Goal: Check status: Check status

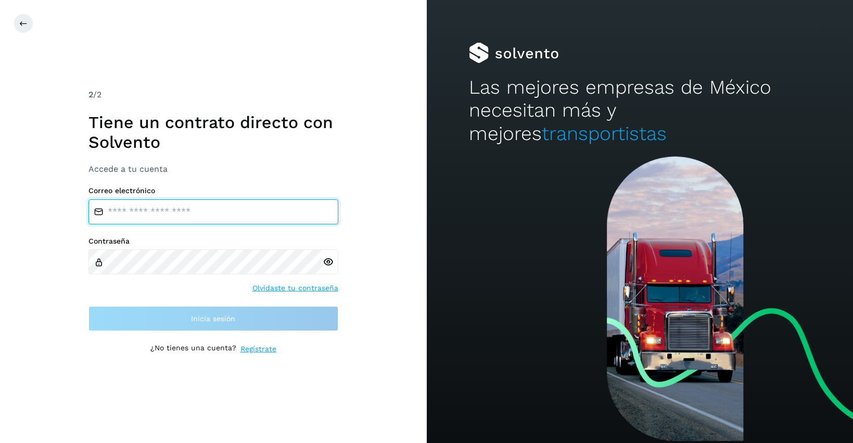
click at [186, 213] on input "email" at bounding box center [213, 211] width 250 height 25
type input "**********"
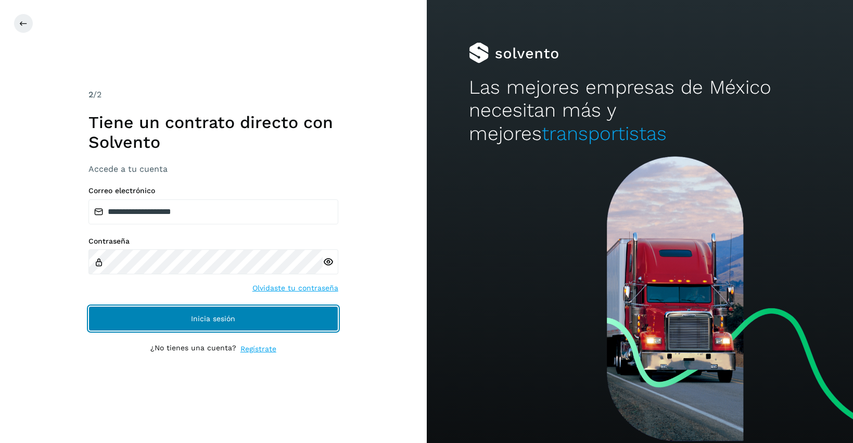
click at [241, 317] on button "Inicia sesión" at bounding box center [213, 318] width 250 height 25
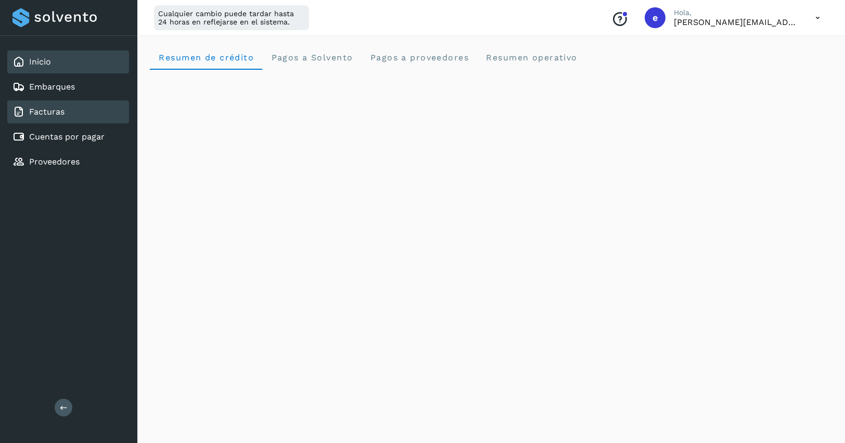
click at [59, 117] on link "Facturas" at bounding box center [46, 112] width 35 height 10
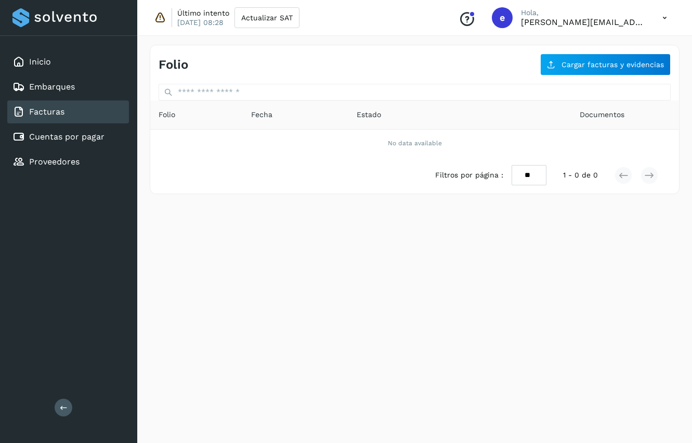
click at [294, 338] on div "Folio Cargar facturas y evidencias Folio Fecha Estado Documentos No data availa…" at bounding box center [414, 237] width 555 height 410
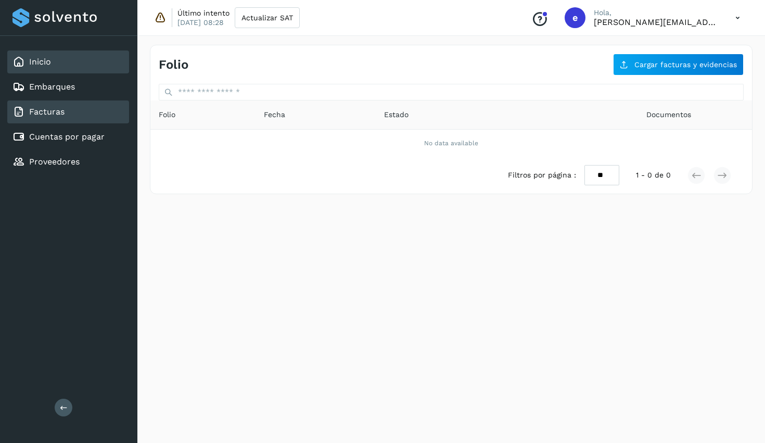
click at [42, 63] on link "Inicio" at bounding box center [40, 62] width 22 height 10
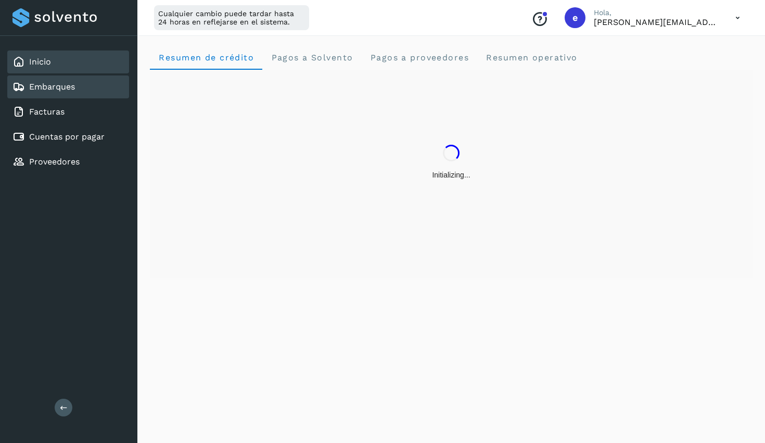
click at [50, 86] on link "Embarques" at bounding box center [52, 87] width 46 height 10
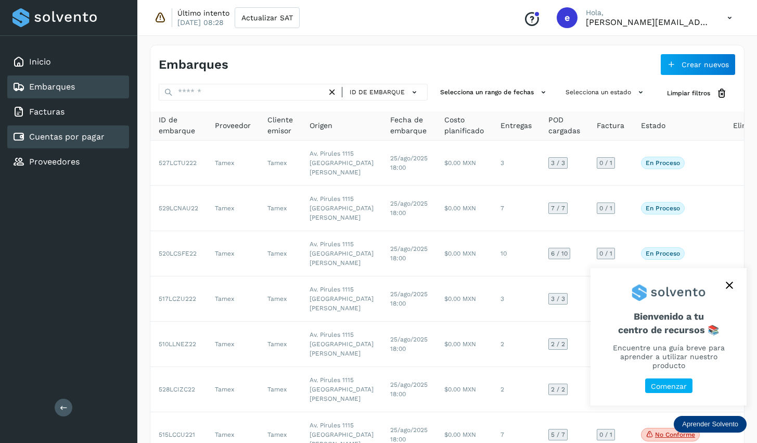
click at [86, 138] on link "Cuentas por pagar" at bounding box center [66, 137] width 75 height 10
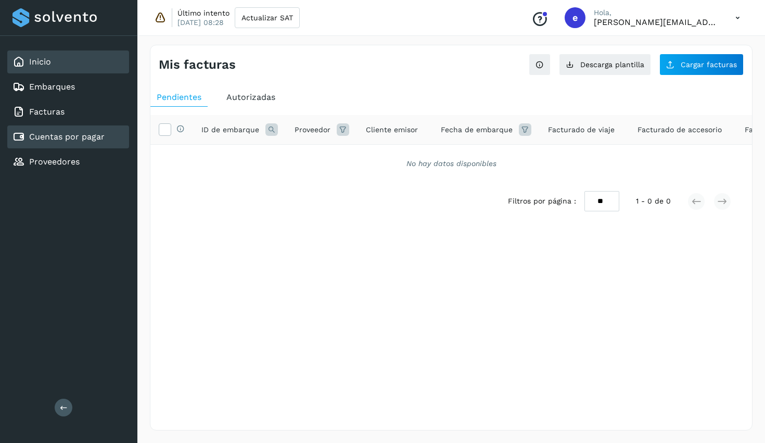
click at [45, 59] on link "Inicio" at bounding box center [40, 62] width 22 height 10
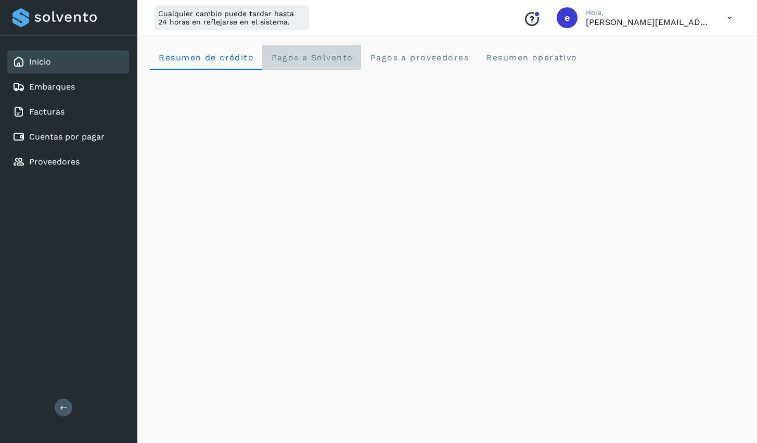
click at [319, 58] on span "Pagos a Solvento" at bounding box center [312, 58] width 82 height 10
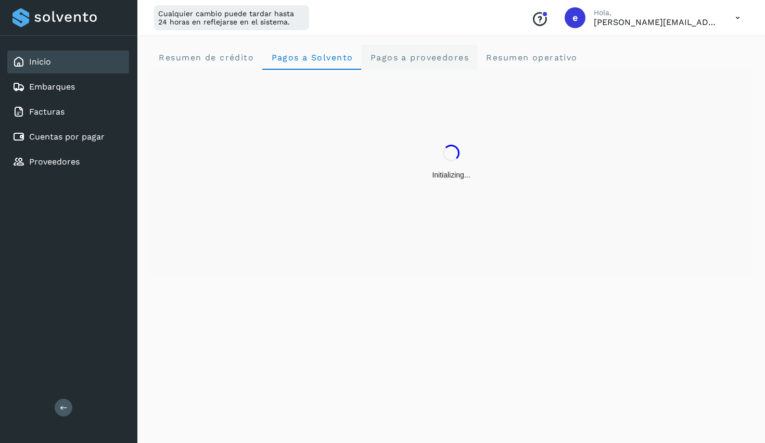
click at [442, 57] on span "Pagos a proveedores" at bounding box center [418, 58] width 99 height 10
click at [525, 58] on span "Resumen operativo" at bounding box center [531, 58] width 92 height 10
click at [195, 54] on span "Resumen de crédito" at bounding box center [206, 58] width 96 height 10
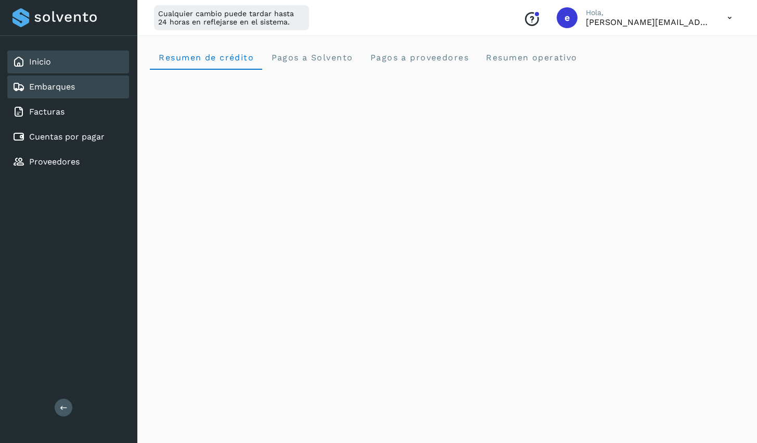
click at [46, 87] on link "Embarques" at bounding box center [52, 87] width 46 height 10
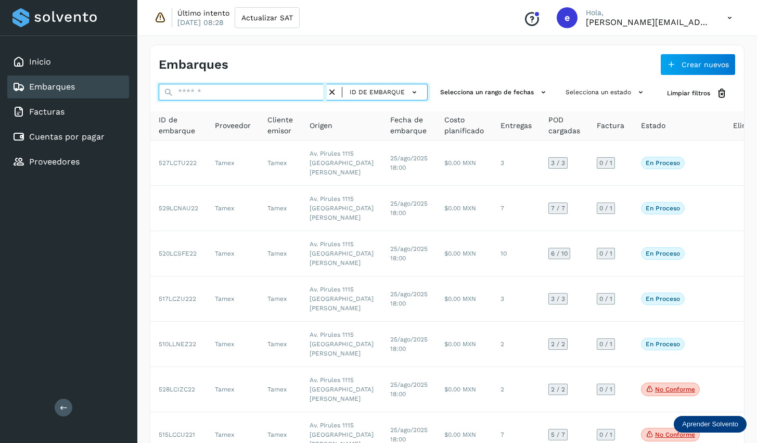
click at [237, 95] on input "text" at bounding box center [243, 92] width 168 height 17
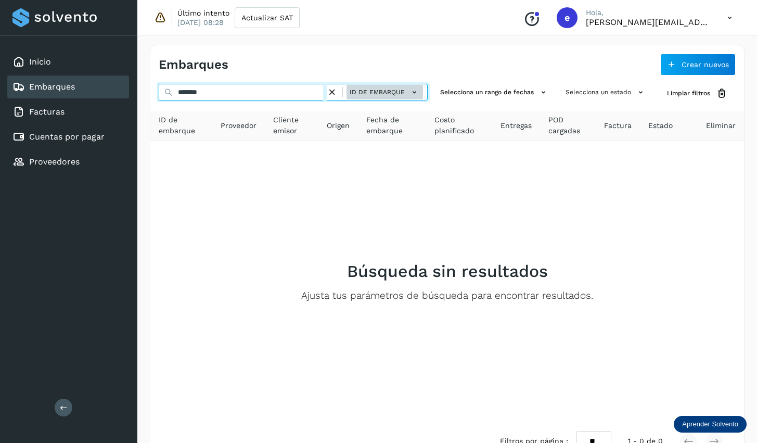
type input "*******"
click at [417, 89] on icon at bounding box center [414, 92] width 11 height 11
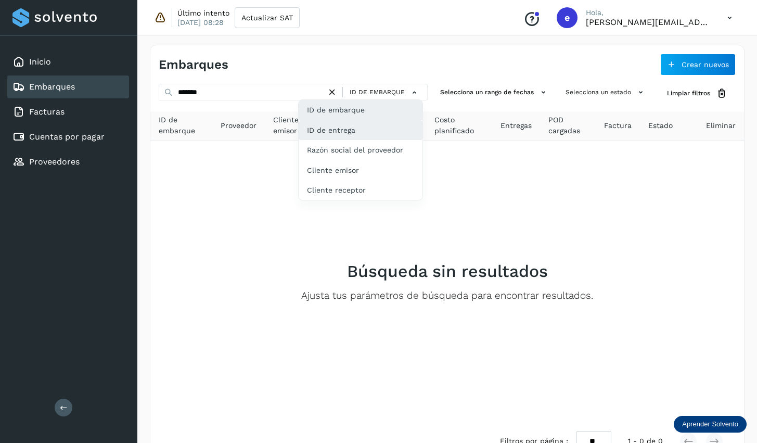
click at [345, 160] on div "ID de entrega" at bounding box center [361, 170] width 124 height 20
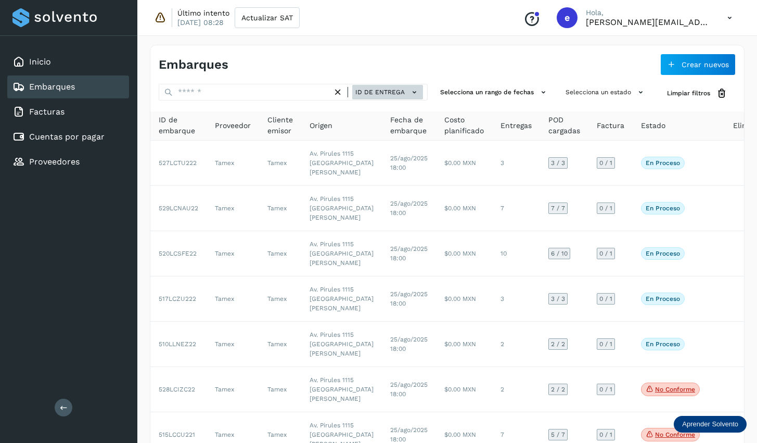
click at [418, 93] on icon at bounding box center [414, 92] width 11 height 11
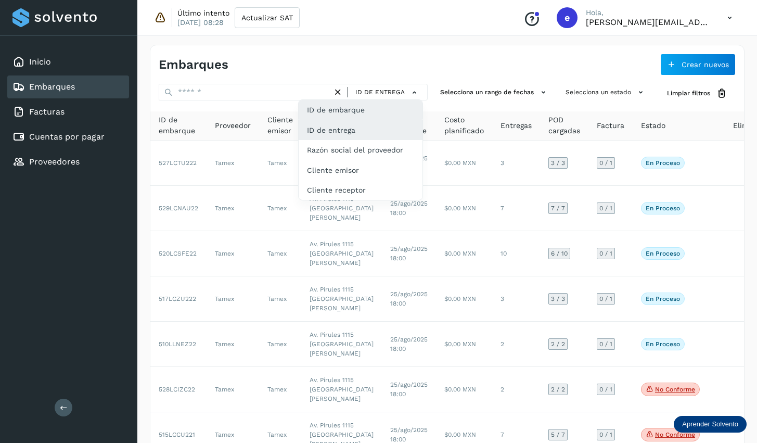
click at [359, 140] on div "ID de embarque" at bounding box center [361, 150] width 124 height 20
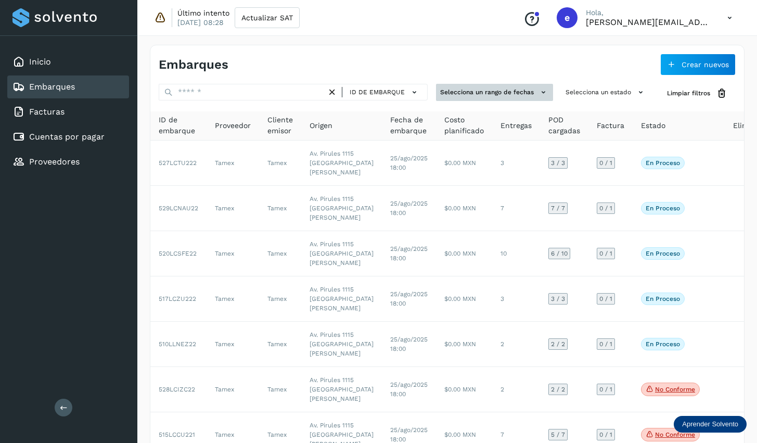
click at [541, 92] on icon at bounding box center [543, 92] width 11 height 11
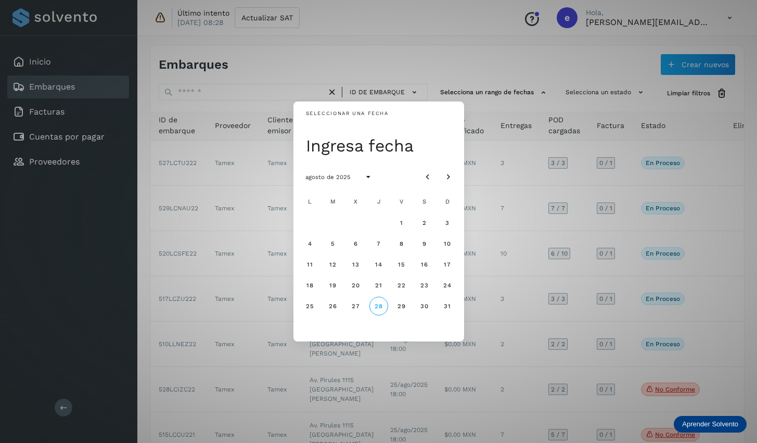
drag, startPoint x: 310, startPoint y: 264, endPoint x: 415, endPoint y: 302, distance: 111.4
click at [415, 302] on div "L M X J V S D 1 2 3 4 5 6 7 8 9 10 11 12 13 14 15 16 17 18 19 20 21 22 23 24 25…" at bounding box center [379, 264] width 158 height 146
click at [351, 302] on button "27" at bounding box center [355, 306] width 19 height 19
click at [331, 306] on span "26" at bounding box center [332, 305] width 9 height 7
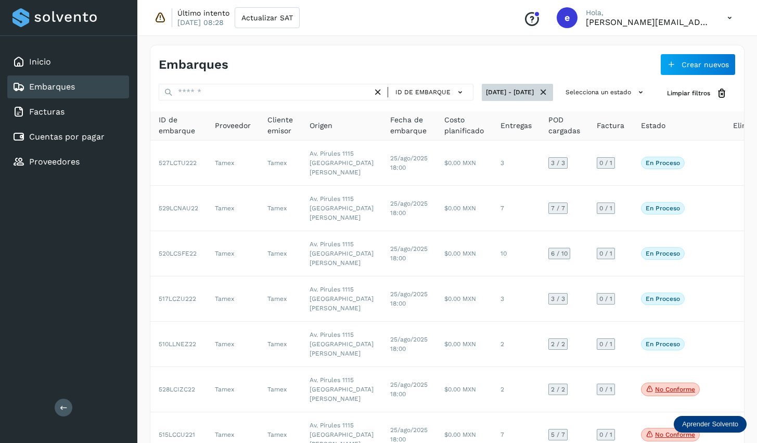
click at [546, 93] on icon at bounding box center [543, 92] width 11 height 11
click at [536, 91] on button "Selecciona un rango de fechas" at bounding box center [494, 92] width 117 height 17
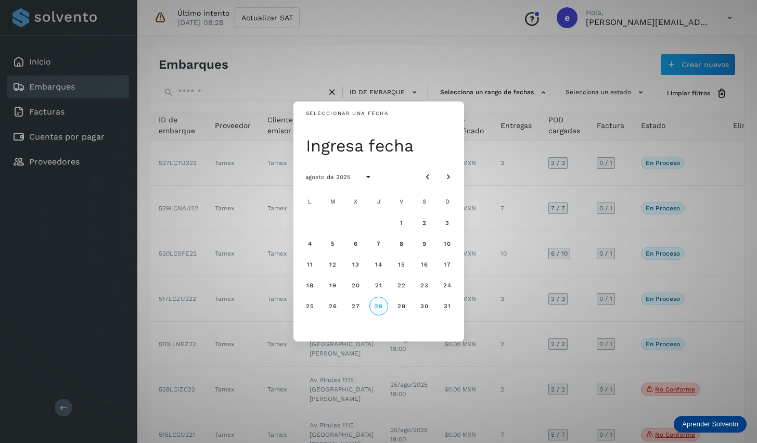
click at [375, 306] on span "28" at bounding box center [378, 305] width 9 height 7
click at [550, 152] on div "Seleccionar una fecha [DATE] [DATE] L M X J V S D 1 2 3 4 5 6 7 8 9 10 11 12 13…" at bounding box center [378, 221] width 757 height 443
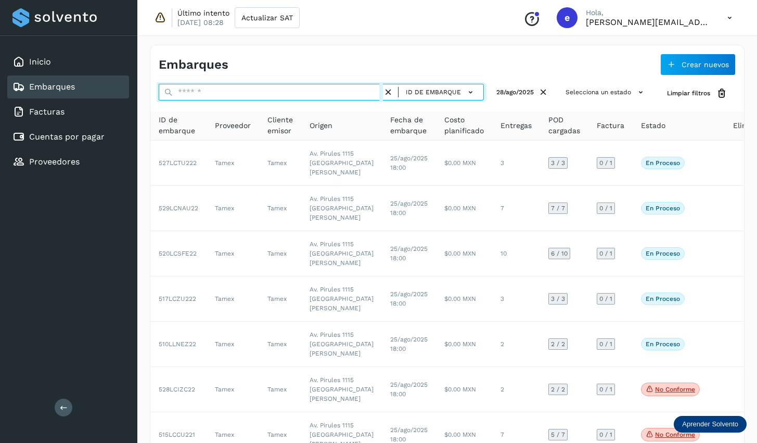
click at [249, 90] on input "text" at bounding box center [271, 92] width 224 height 17
click at [204, 92] on input "text" at bounding box center [271, 92] width 224 height 17
type input "*******"
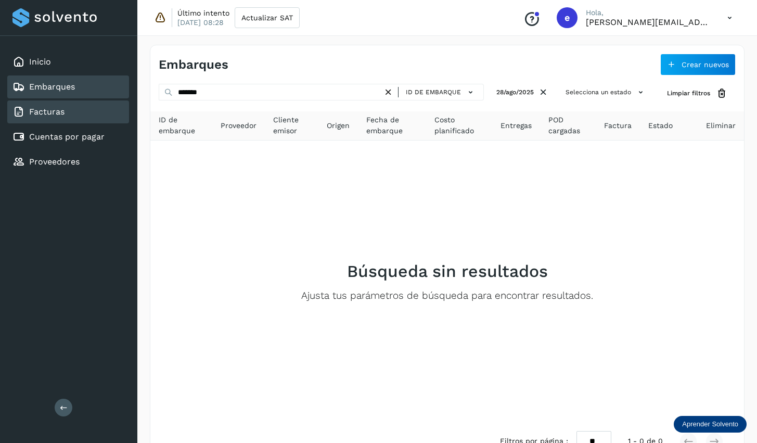
click at [38, 107] on link "Facturas" at bounding box center [46, 112] width 35 height 10
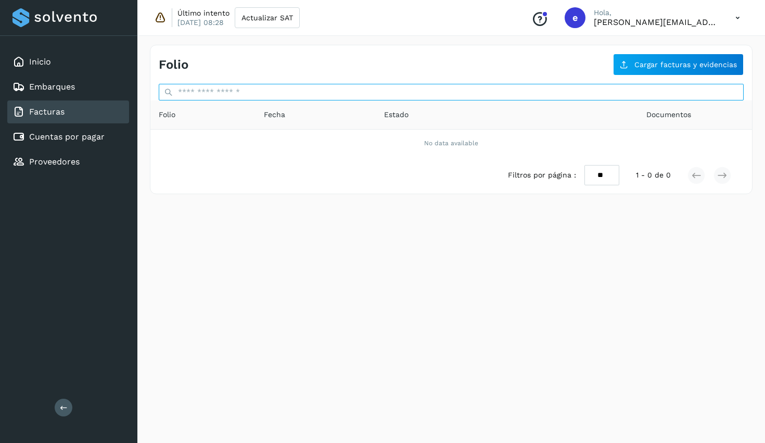
click at [260, 92] on input "text" at bounding box center [451, 92] width 585 height 17
type input "*******"
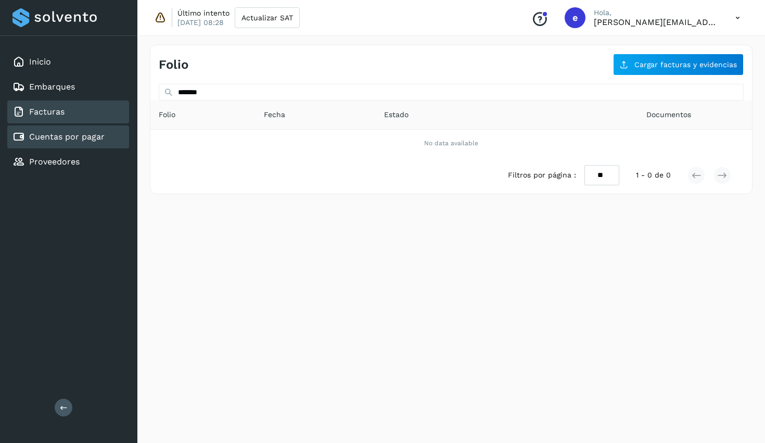
click at [81, 139] on link "Cuentas por pagar" at bounding box center [66, 137] width 75 height 10
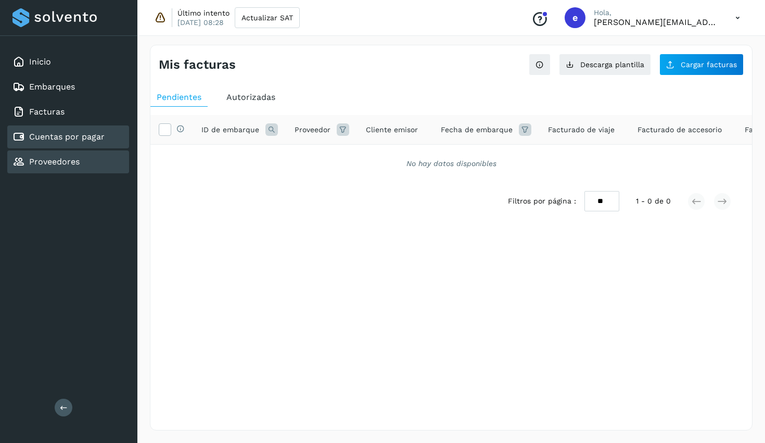
click at [49, 160] on link "Proveedores" at bounding box center [54, 162] width 50 height 10
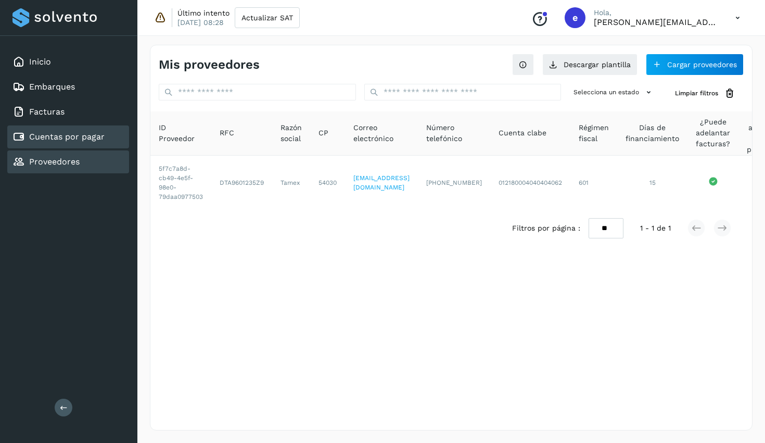
click at [79, 134] on link "Cuentas por pagar" at bounding box center [66, 137] width 75 height 10
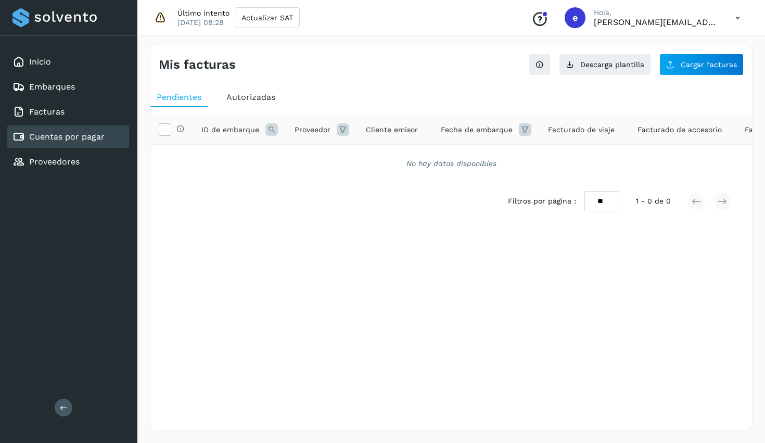
click at [253, 97] on span "Autorizadas" at bounding box center [250, 97] width 49 height 10
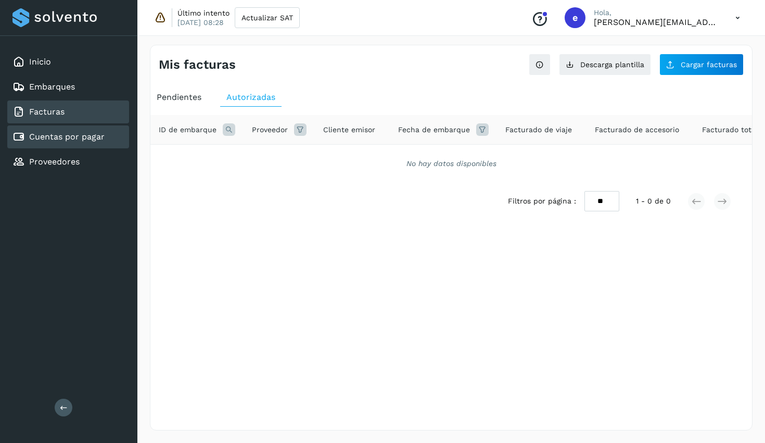
click at [66, 109] on div "Facturas" at bounding box center [68, 111] width 122 height 23
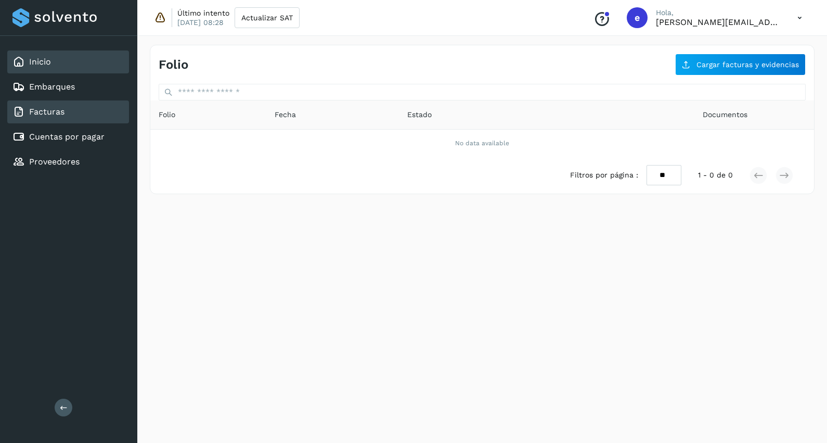
click at [43, 60] on link "Inicio" at bounding box center [40, 62] width 22 height 10
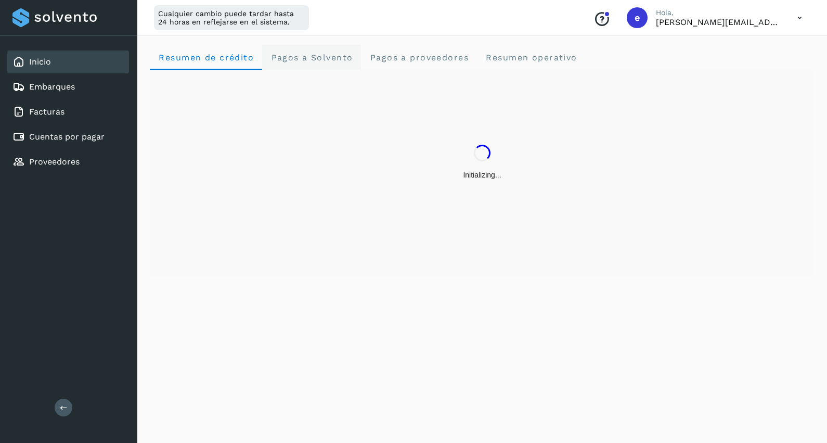
click at [306, 57] on span "Pagos a Solvento" at bounding box center [312, 58] width 82 height 10
click at [410, 57] on span "Pagos a proveedores" at bounding box center [418, 58] width 99 height 10
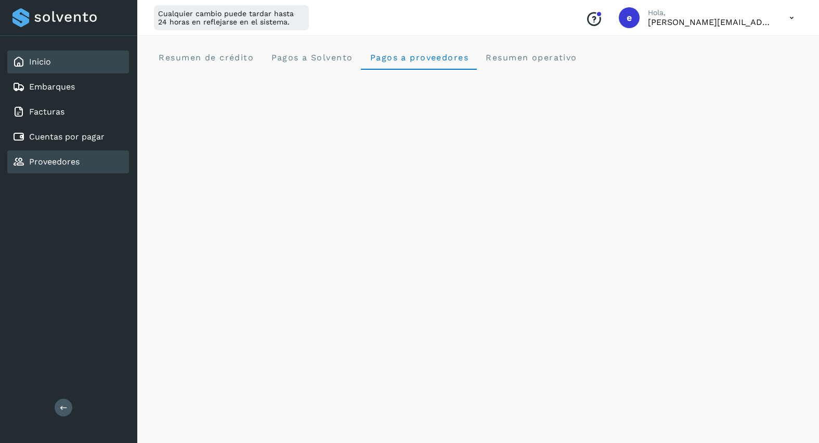
click at [41, 163] on link "Proveedores" at bounding box center [54, 162] width 50 height 10
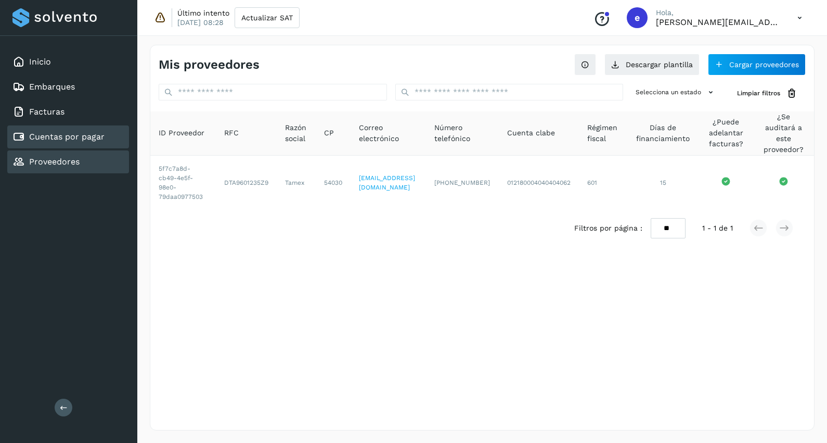
click at [48, 143] on div "Cuentas por pagar" at bounding box center [58, 137] width 92 height 12
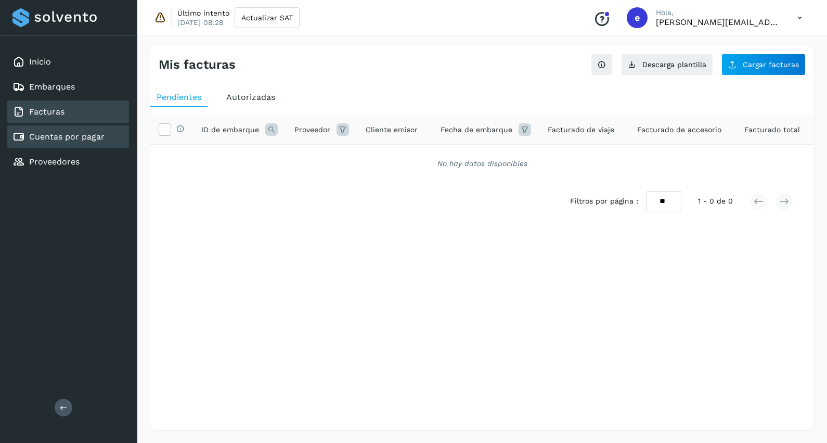
click at [56, 109] on link "Facturas" at bounding box center [46, 112] width 35 height 10
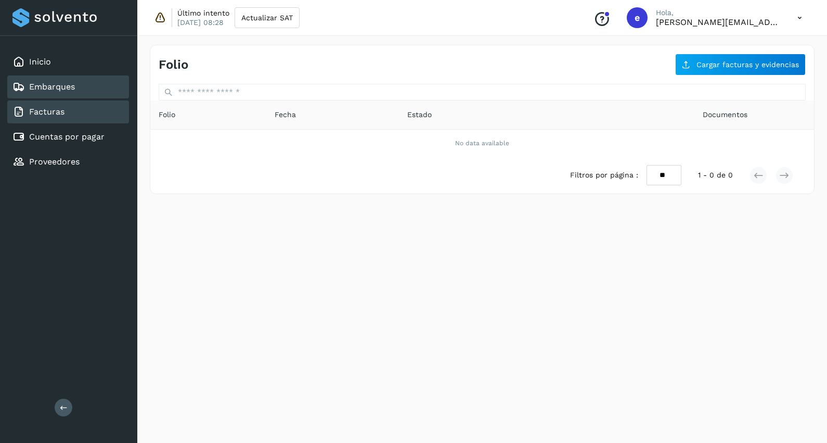
click at [41, 91] on link "Embarques" at bounding box center [52, 87] width 46 height 10
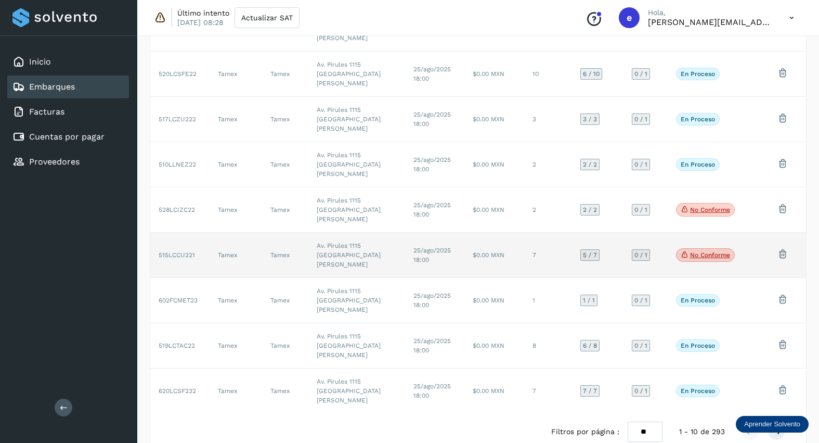
scroll to position [200, 0]
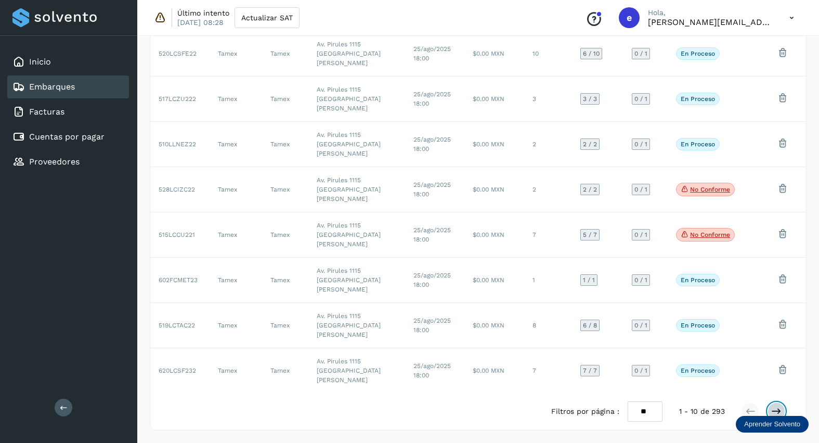
click at [774, 408] on icon at bounding box center [777, 411] width 10 height 10
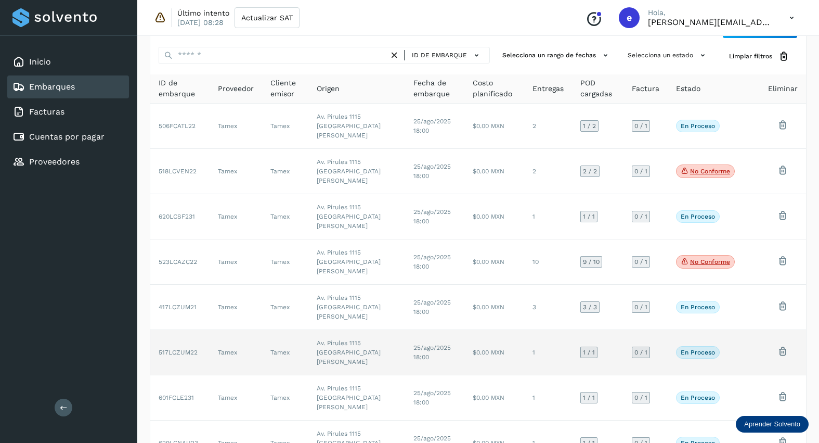
scroll to position [0, 0]
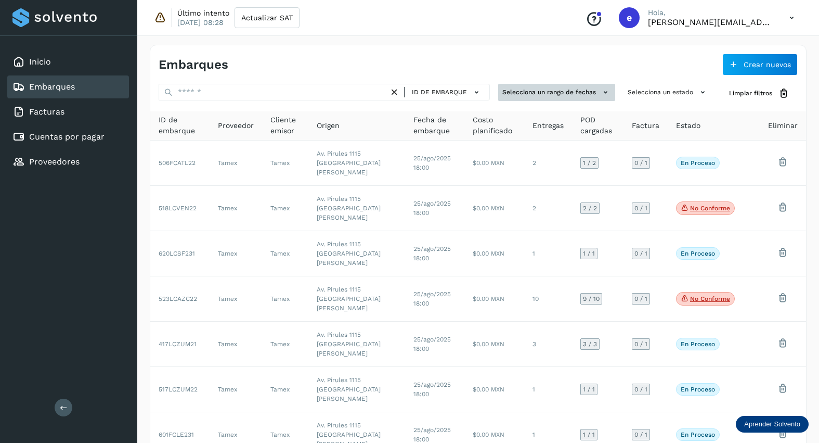
click at [594, 95] on button "Selecciona un rango de fechas" at bounding box center [556, 92] width 117 height 17
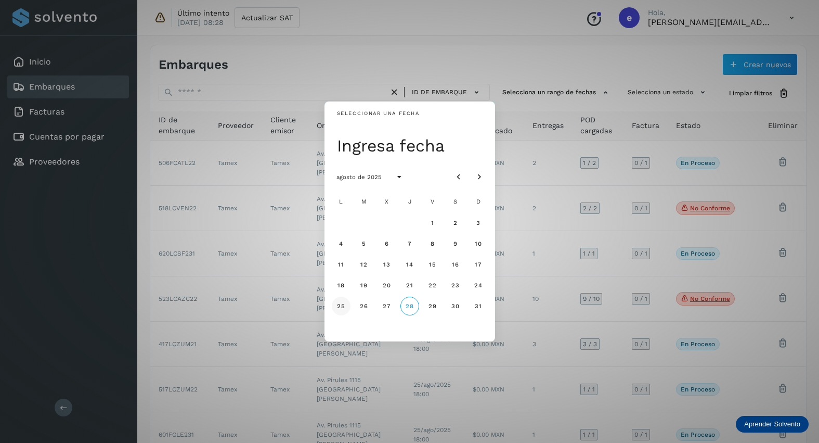
drag, startPoint x: 387, startPoint y: 308, endPoint x: 346, endPoint y: 306, distance: 40.6
click at [346, 306] on div "L M X J V S D 1 2 3 4 5 6 7 8 9 10 11 12 13 14 15 16 17 18 19 20 21 22 23 24 25…" at bounding box center [410, 264] width 158 height 146
click at [379, 309] on button "27" at bounding box center [387, 306] width 19 height 19
click at [564, 105] on div "Seleccionar una fecha [DATE] [DATE] L M X J V S D 1 2 3 4 5 6 7 8 9 10 11 12 13…" at bounding box center [409, 221] width 819 height 443
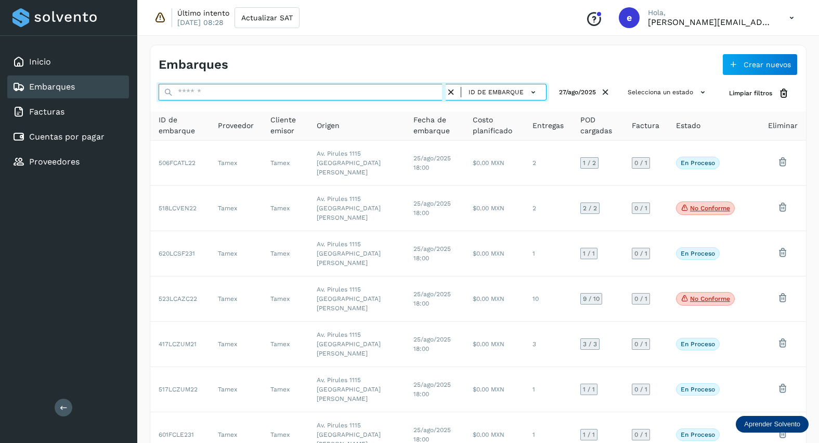
click at [292, 90] on input "text" at bounding box center [302, 92] width 287 height 17
type input "*******"
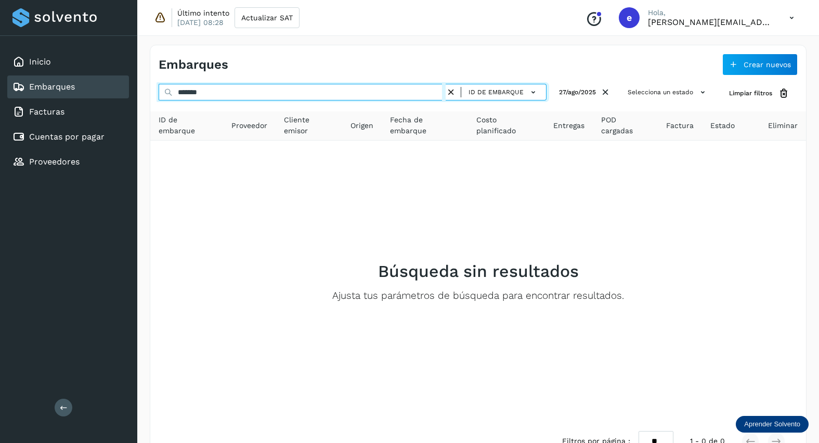
click at [237, 92] on input "*******" at bounding box center [302, 92] width 287 height 17
drag, startPoint x: 237, startPoint y: 92, endPoint x: 38, endPoint y: 101, distance: 198.4
click at [38, 101] on div "Inicio Embarques Facturas Cuentas por pagar Proveedores Salir Último intento [D…" at bounding box center [409, 236] width 819 height 472
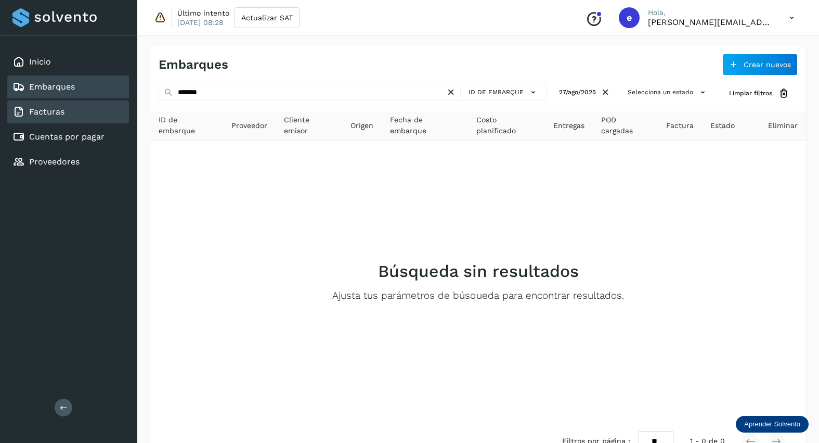
click at [60, 107] on link "Facturas" at bounding box center [46, 112] width 35 height 10
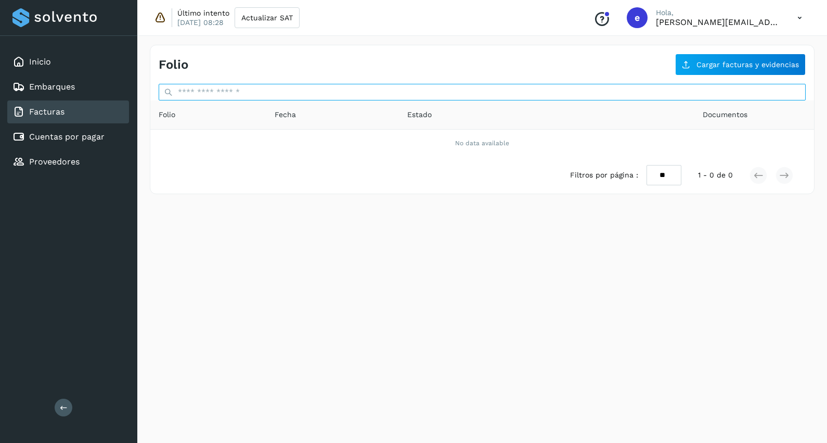
click at [235, 92] on input "text" at bounding box center [482, 92] width 647 height 17
type input "*********"
drag, startPoint x: 243, startPoint y: 97, endPoint x: 49, endPoint y: 99, distance: 194.6
click at [49, 99] on div "Inicio Embarques Facturas Cuentas por pagar Proveedores Salir Último intento [D…" at bounding box center [413, 221] width 827 height 443
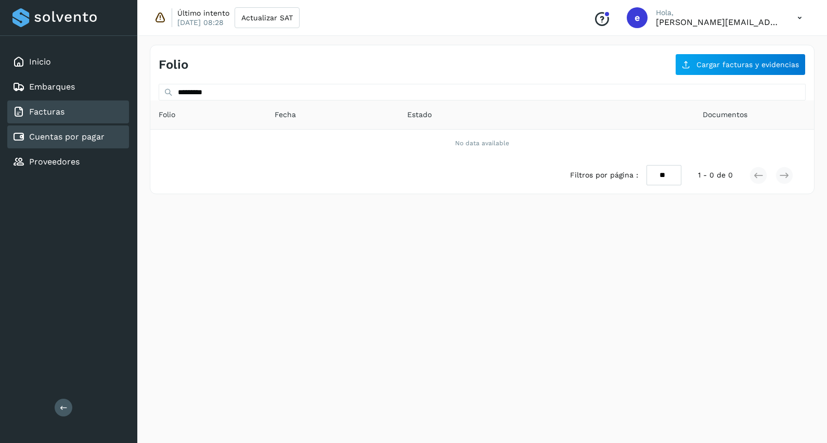
click at [69, 129] on div "Cuentas por pagar" at bounding box center [68, 136] width 122 height 23
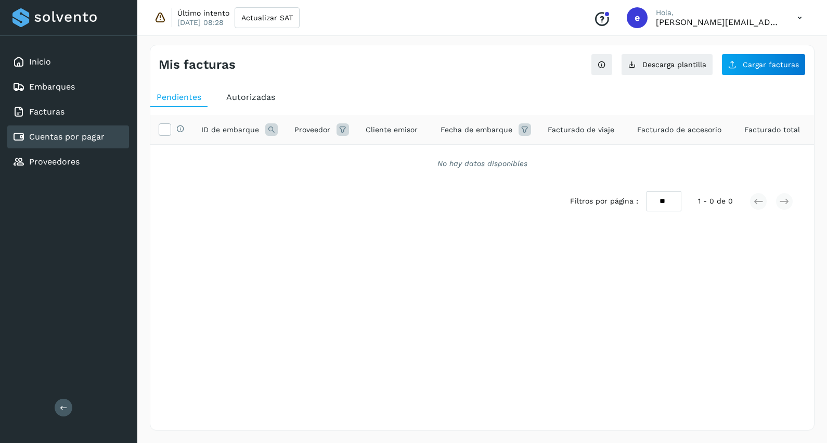
click at [255, 92] on span "Autorizadas" at bounding box center [250, 97] width 49 height 10
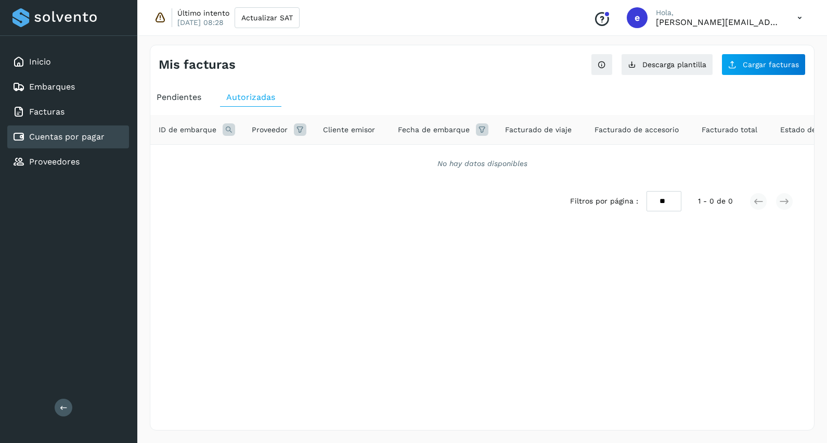
click at [413, 161] on div "No hay datos disponibles" at bounding box center [482, 163] width 637 height 11
click at [27, 59] on div "Inicio" at bounding box center [31, 62] width 38 height 12
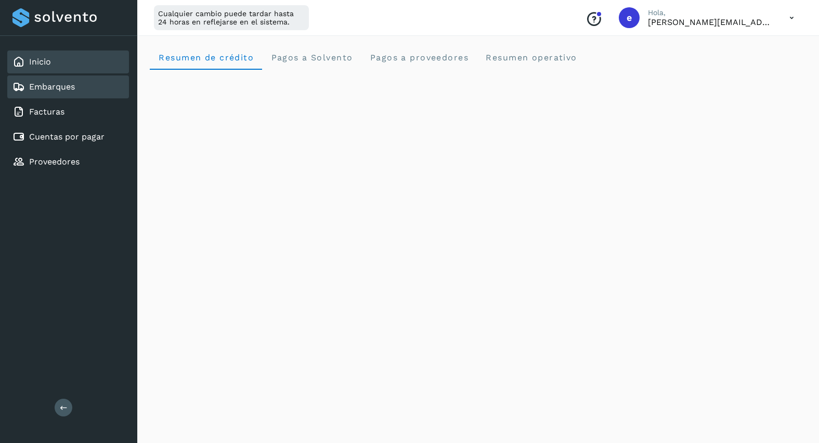
click at [58, 89] on link "Embarques" at bounding box center [52, 87] width 46 height 10
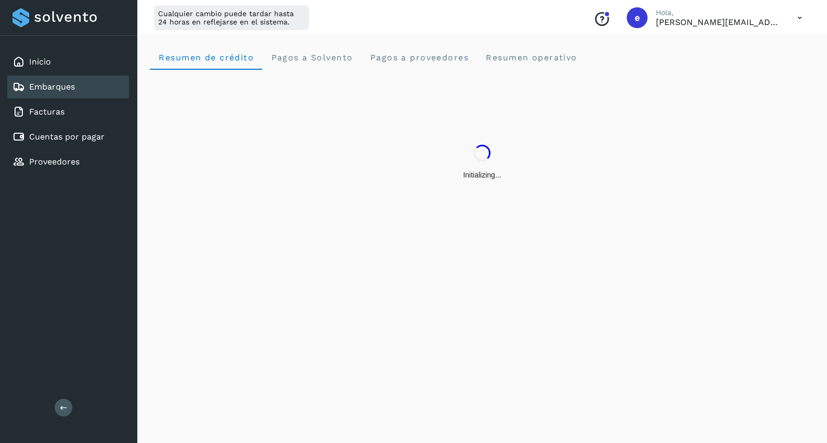
click at [801, 19] on icon at bounding box center [799, 17] width 21 height 21
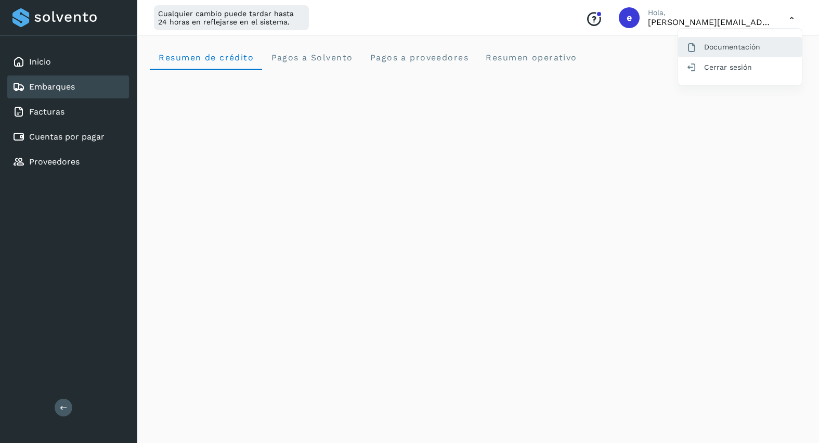
click at [734, 50] on div "Documentación" at bounding box center [740, 47] width 124 height 20
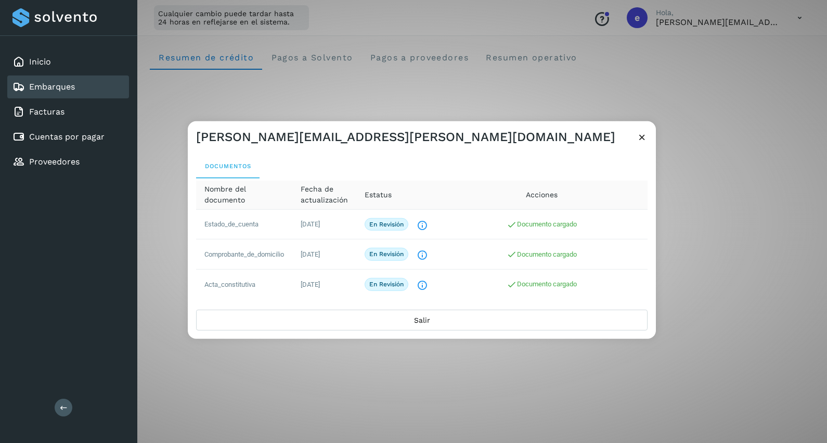
click at [645, 139] on icon at bounding box center [642, 136] width 11 height 11
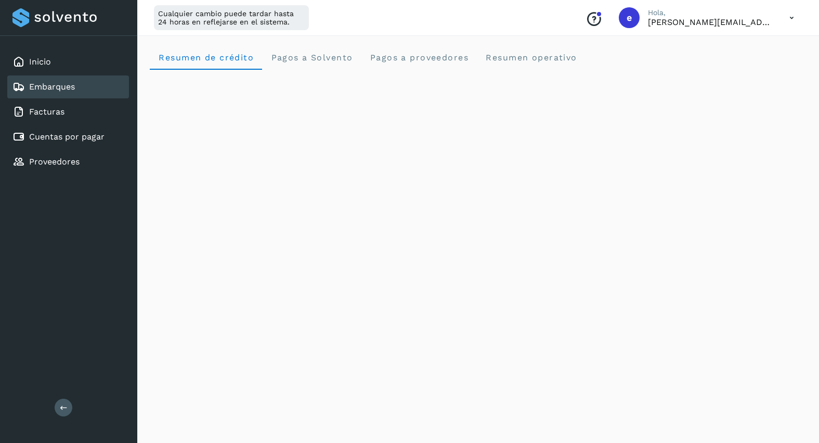
click at [789, 15] on icon at bounding box center [791, 17] width 21 height 21
click at [725, 75] on div "Cerrar sesión" at bounding box center [740, 67] width 124 height 20
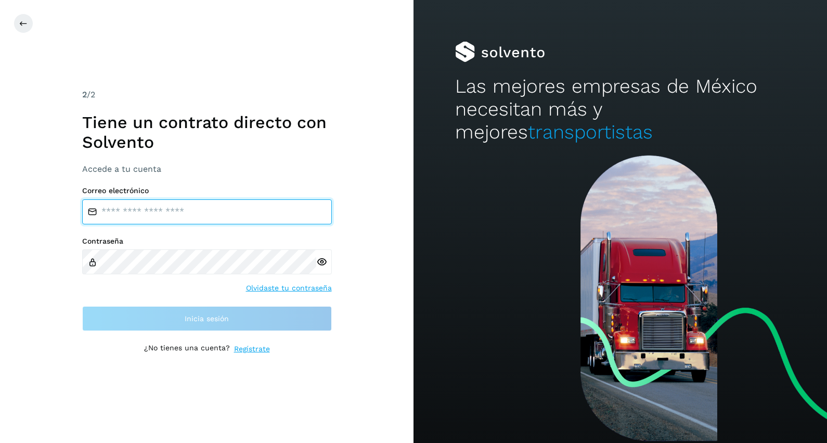
click at [162, 209] on input "email" at bounding box center [207, 211] width 250 height 25
type input "**********"
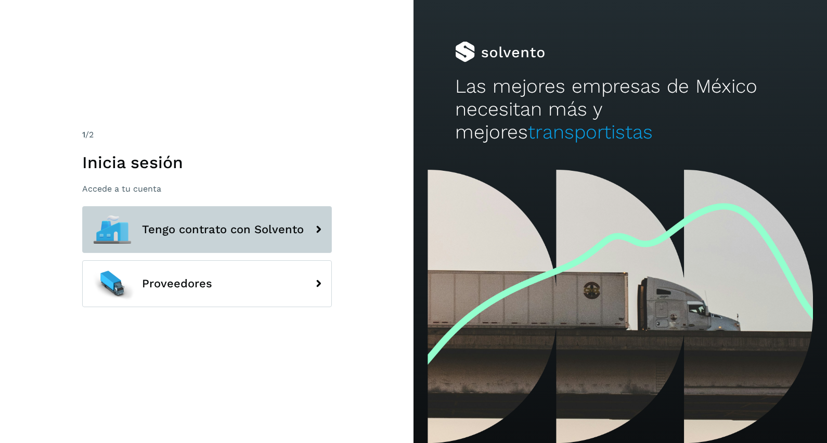
click at [292, 233] on span "Tengo contrato con Solvento" at bounding box center [223, 229] width 162 height 12
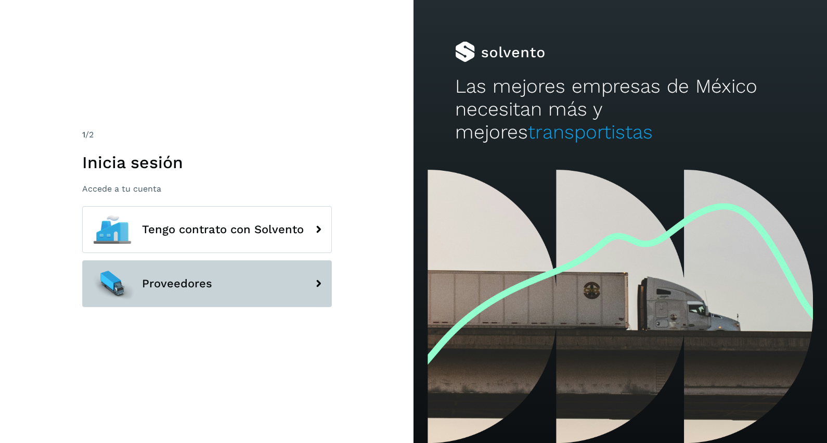
click at [195, 287] on span "Proveedores" at bounding box center [177, 283] width 70 height 12
click at [196, 293] on button "Proveedores" at bounding box center [207, 283] width 250 height 47
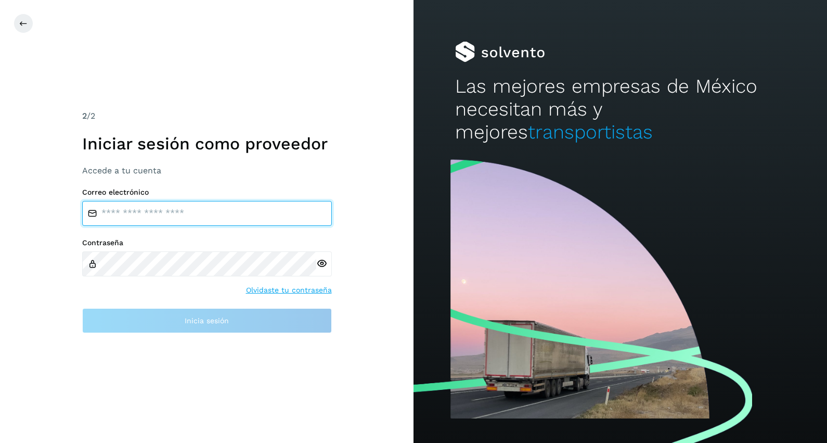
click at [168, 212] on input "email" at bounding box center [207, 213] width 250 height 25
type input "**********"
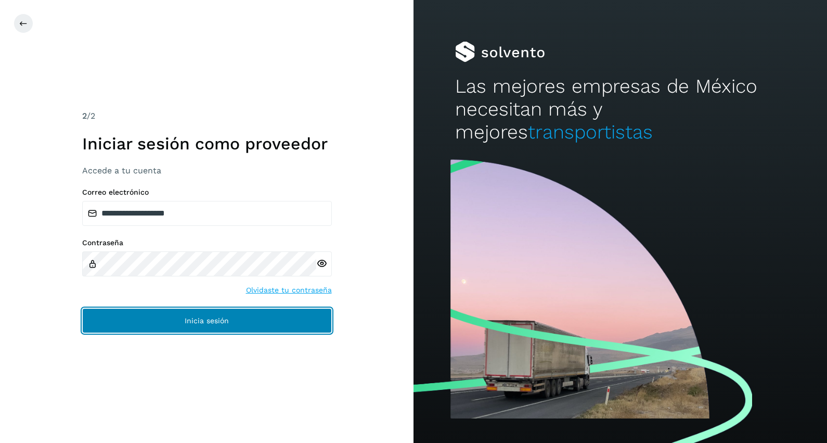
click at [238, 319] on button "Inicia sesión" at bounding box center [207, 320] width 250 height 25
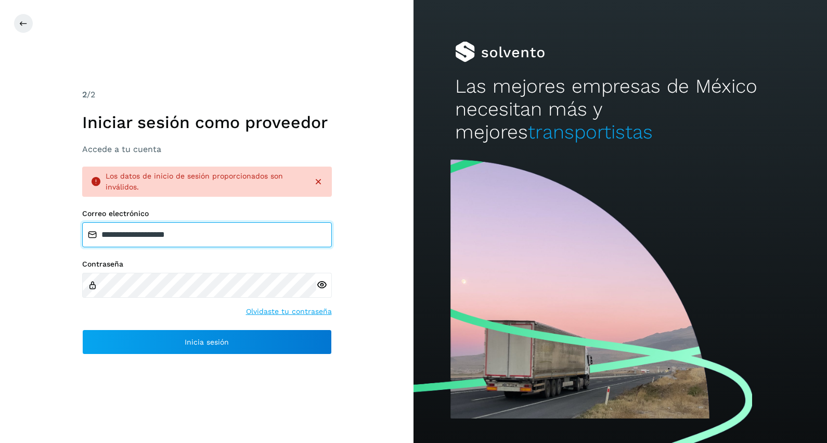
click at [254, 240] on input "**********" at bounding box center [207, 234] width 250 height 25
click at [219, 241] on input "**********" at bounding box center [207, 234] width 250 height 25
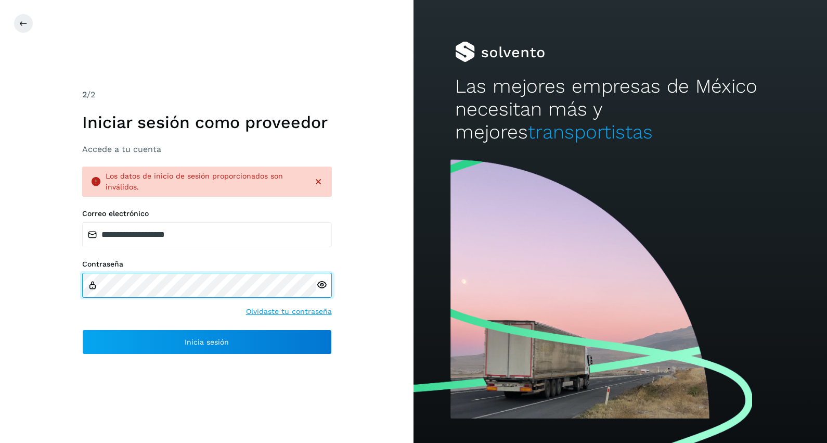
click at [91, 286] on div "Contraseña" at bounding box center [207, 279] width 250 height 38
click at [31, 289] on div "**********" at bounding box center [207, 221] width 414 height 443
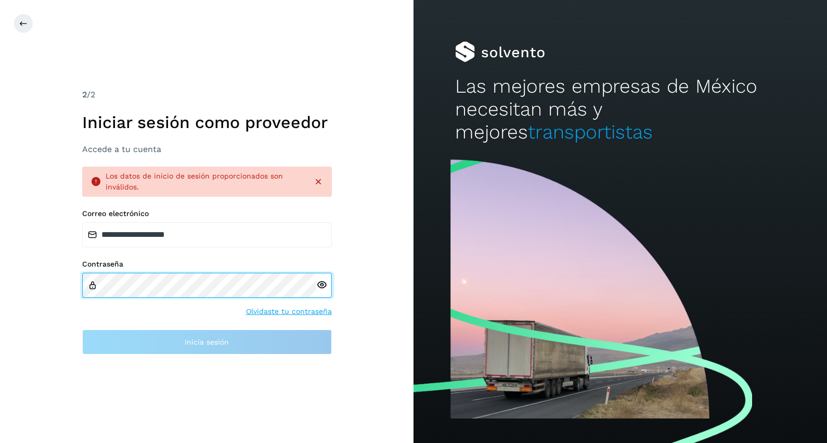
click at [48, 293] on div "**********" at bounding box center [207, 221] width 414 height 443
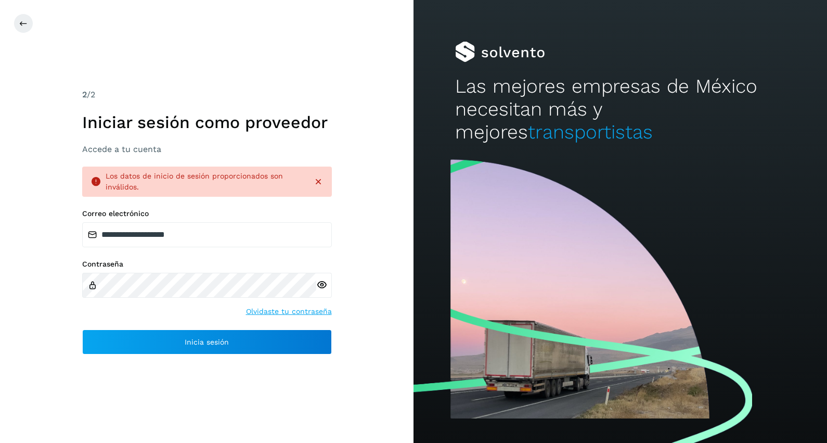
click at [323, 286] on icon at bounding box center [321, 284] width 11 height 11
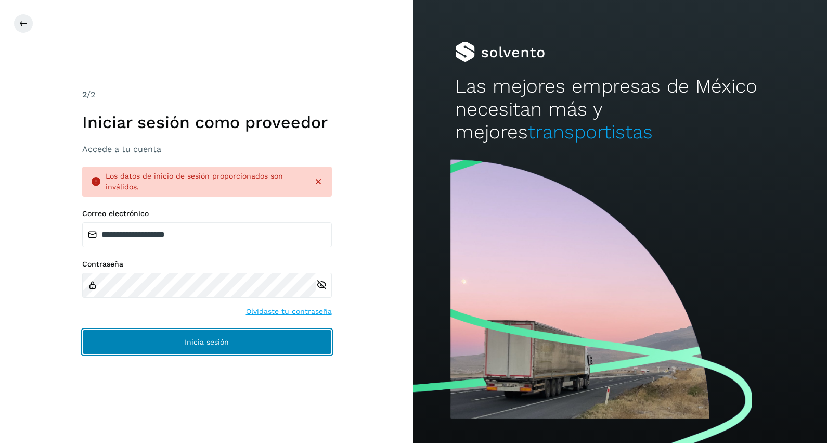
click at [246, 337] on button "Inicia sesión" at bounding box center [207, 341] width 250 height 25
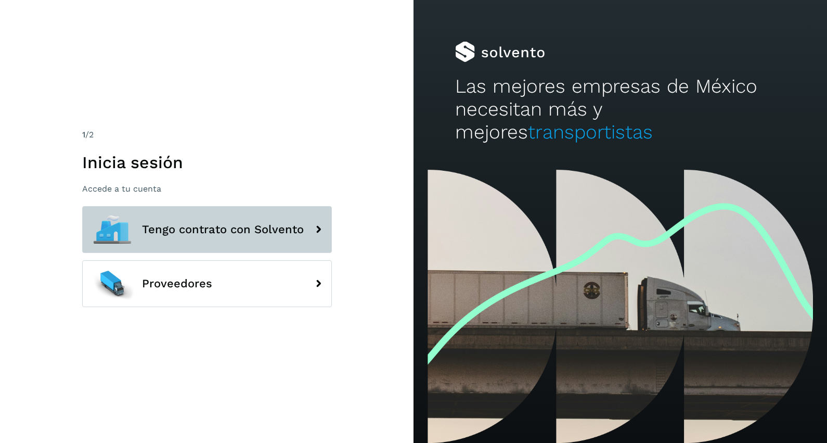
click at [179, 238] on button "Tengo contrato con Solvento" at bounding box center [207, 229] width 250 height 47
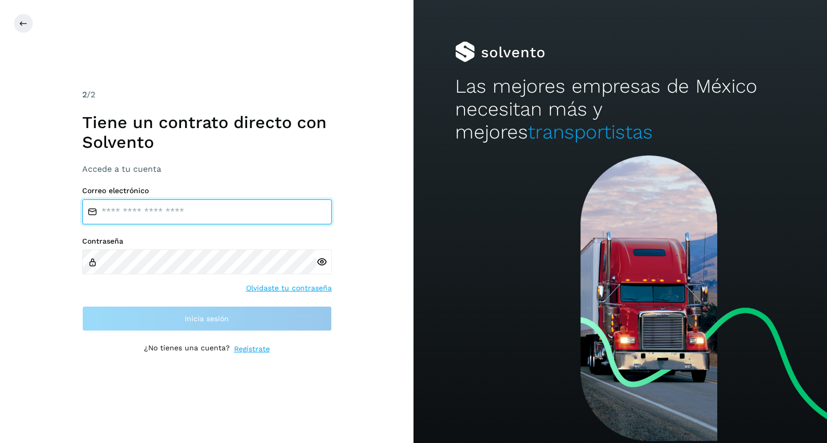
click at [182, 202] on input "email" at bounding box center [207, 211] width 250 height 25
type input "**********"
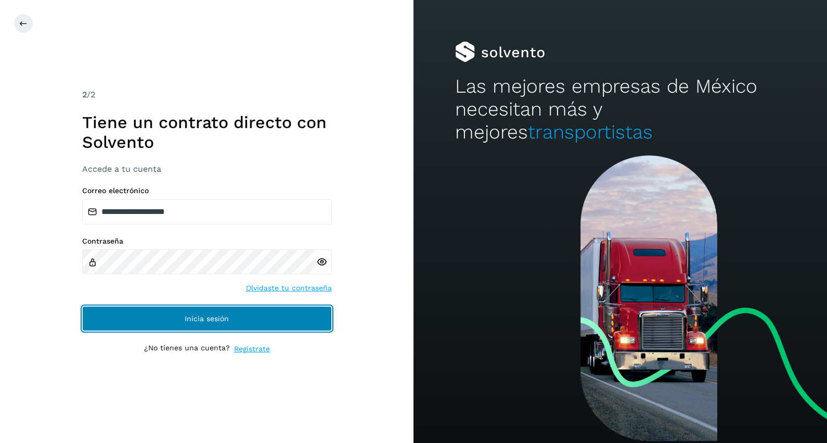
click at [268, 314] on button "Inicia sesión" at bounding box center [207, 318] width 250 height 25
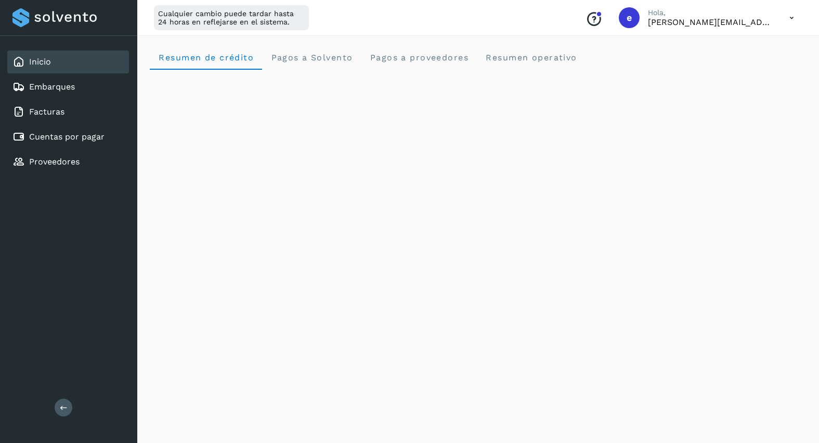
click at [61, 404] on icon at bounding box center [64, 407] width 8 height 8
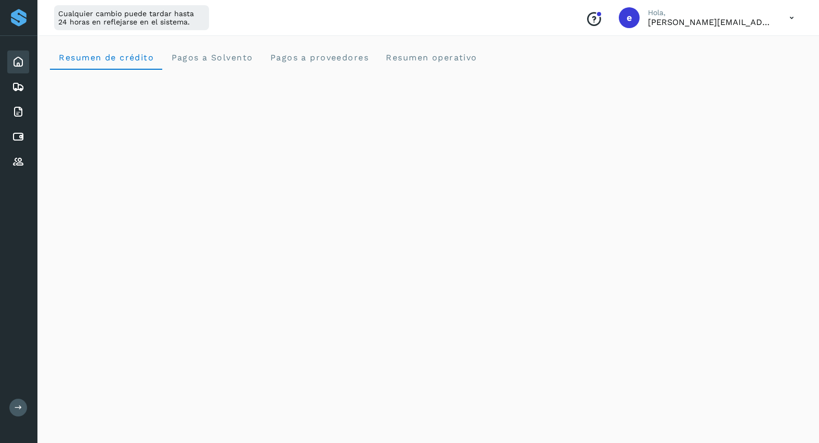
click at [19, 408] on icon at bounding box center [19, 407] width 8 height 8
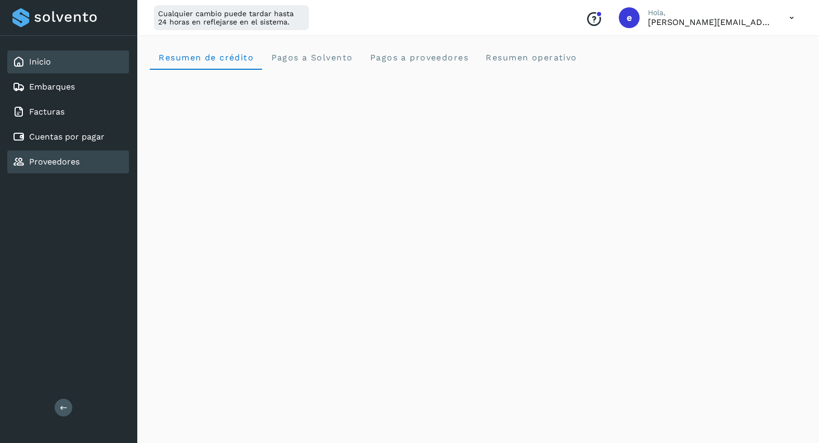
click at [55, 166] on link "Proveedores" at bounding box center [54, 162] width 50 height 10
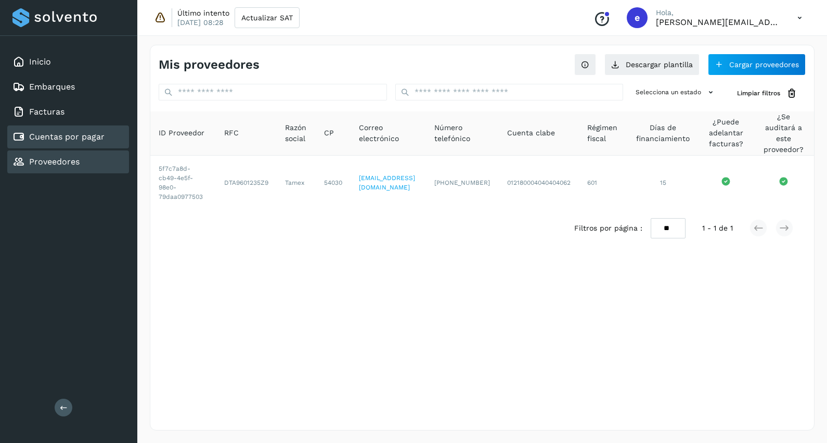
click at [48, 142] on div "Cuentas por pagar" at bounding box center [58, 137] width 92 height 12
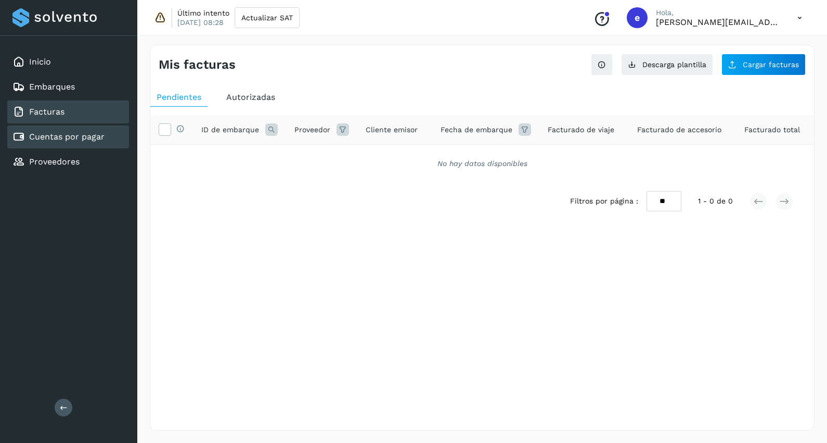
click at [43, 107] on link "Facturas" at bounding box center [46, 112] width 35 height 10
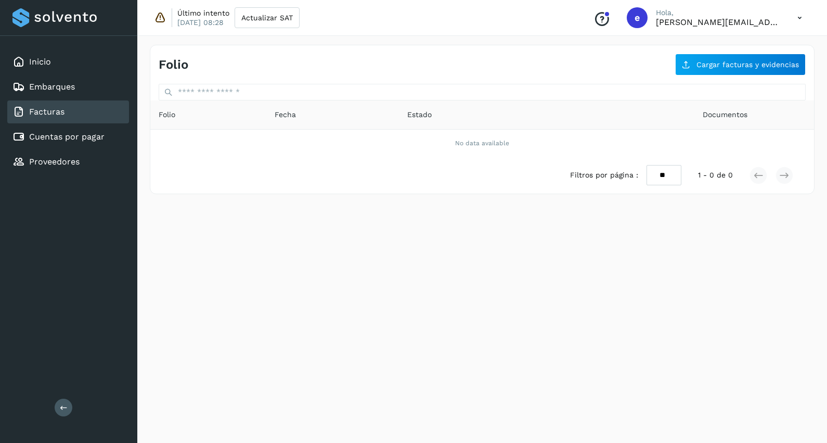
click at [69, 115] on div "Facturas" at bounding box center [68, 111] width 122 height 23
click at [43, 136] on link "Cuentas por pagar" at bounding box center [66, 137] width 75 height 10
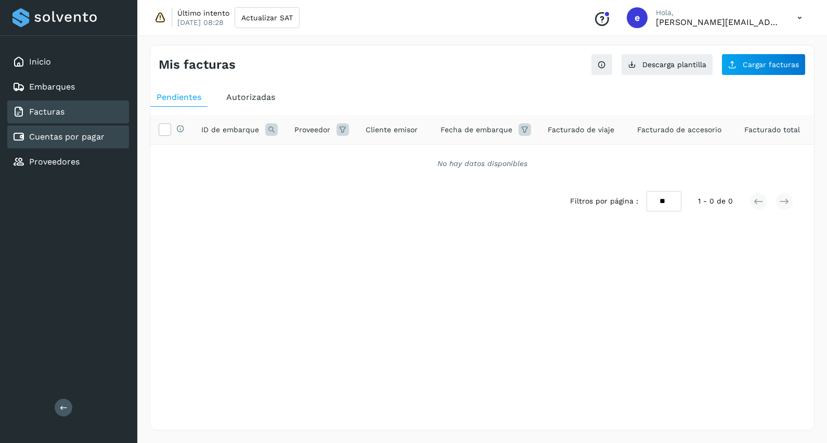
click at [41, 114] on link "Facturas" at bounding box center [46, 112] width 35 height 10
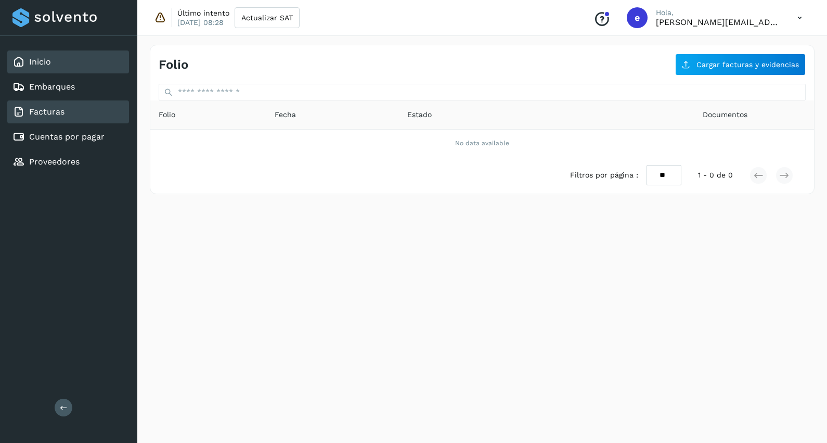
click at [43, 59] on link "Inicio" at bounding box center [40, 62] width 22 height 10
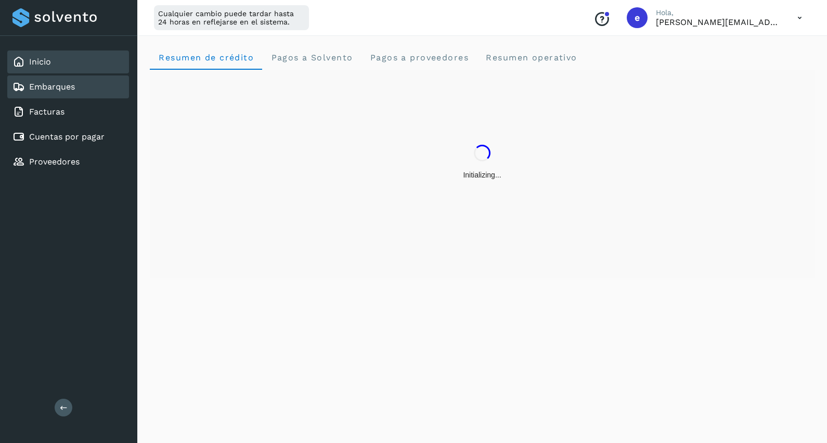
click at [60, 89] on link "Embarques" at bounding box center [52, 87] width 46 height 10
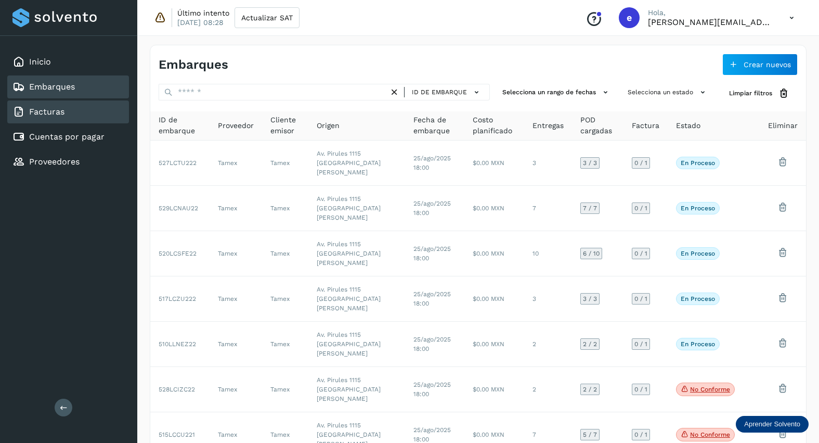
click at [47, 107] on link "Facturas" at bounding box center [46, 112] width 35 height 10
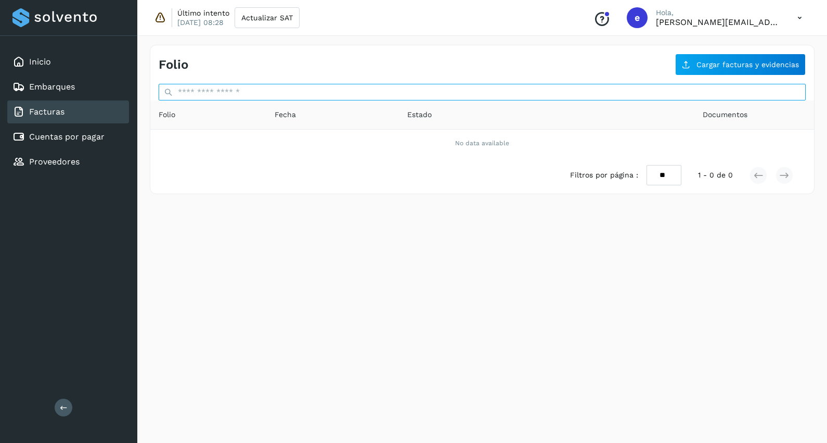
click at [217, 91] on input "text" at bounding box center [482, 92] width 647 height 17
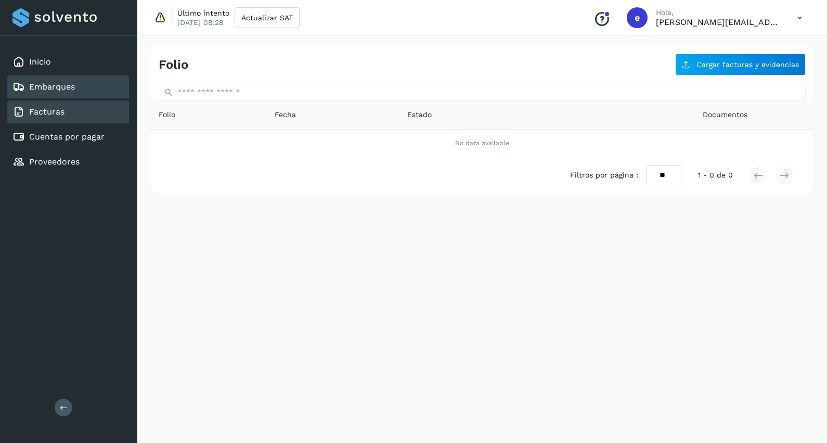
click at [44, 88] on link "Embarques" at bounding box center [52, 87] width 46 height 10
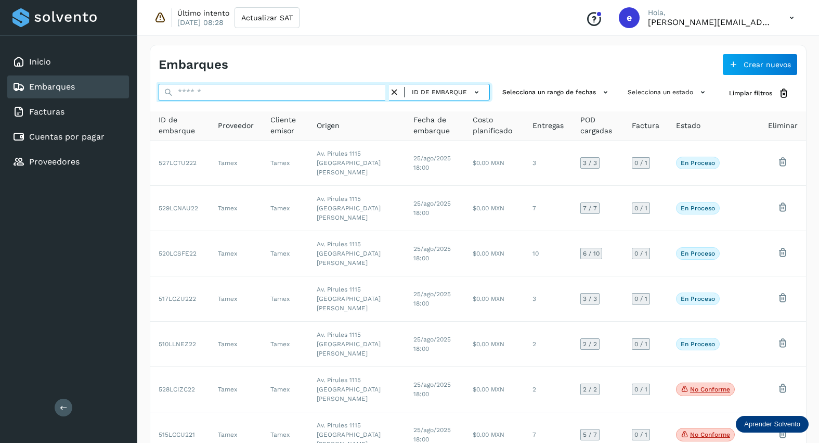
click at [209, 94] on input "text" at bounding box center [274, 92] width 230 height 17
type input "*******"
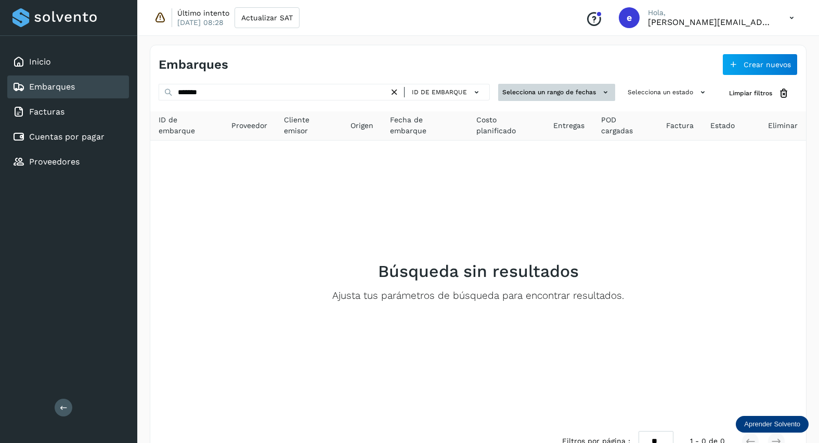
click at [604, 91] on icon at bounding box center [605, 92] width 11 height 11
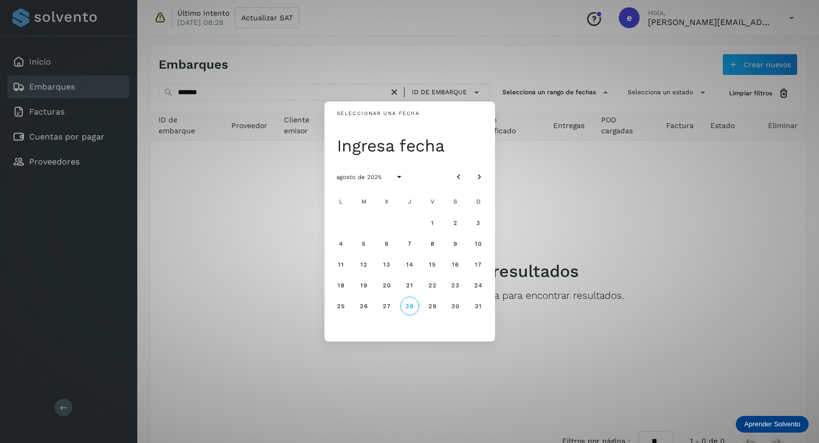
click at [234, 230] on div "Seleccionar una fecha Ingresa fecha agosto de 2025 L M X J V S D 1 2 3 4 5 6 7 …" at bounding box center [409, 221] width 819 height 443
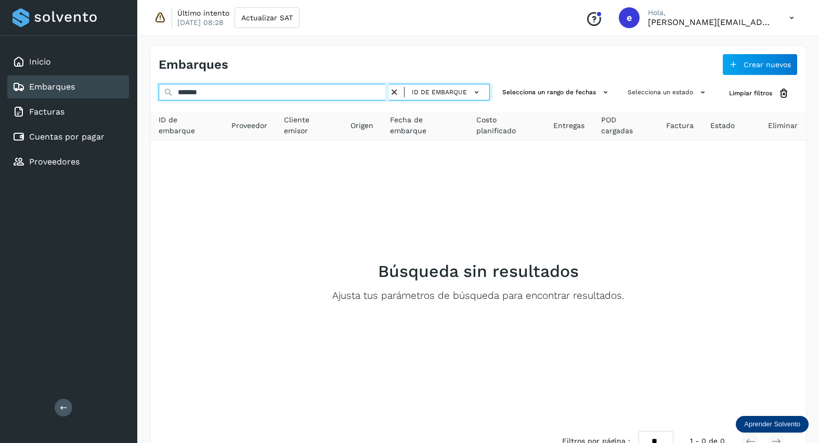
click at [240, 91] on input "*******" at bounding box center [274, 92] width 230 height 17
drag, startPoint x: 240, startPoint y: 91, endPoint x: 99, endPoint y: 99, distance: 140.7
click at [99, 99] on div "Inicio Embarques Facturas Cuentas por pagar Proveedores Salir Último intento [D…" at bounding box center [409, 236] width 819 height 472
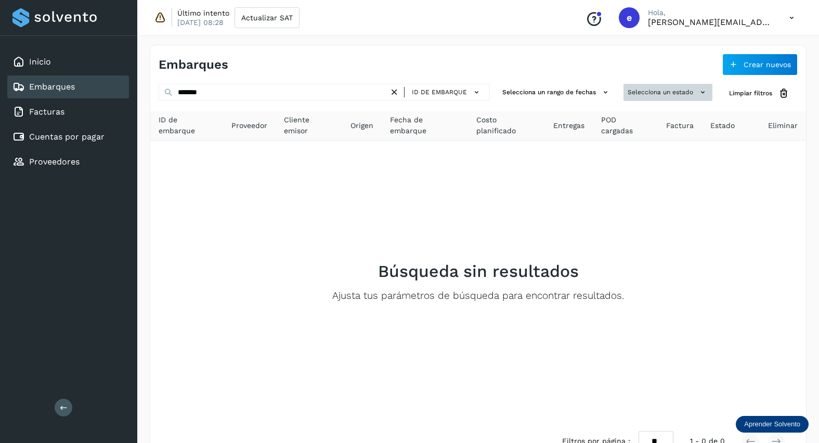
click at [647, 92] on button "Selecciona un estado" at bounding box center [668, 92] width 89 height 17
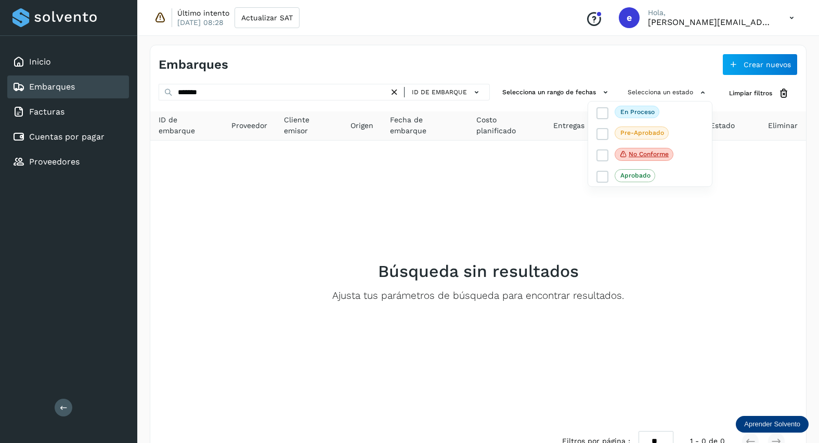
click at [552, 92] on div at bounding box center [409, 221] width 819 height 443
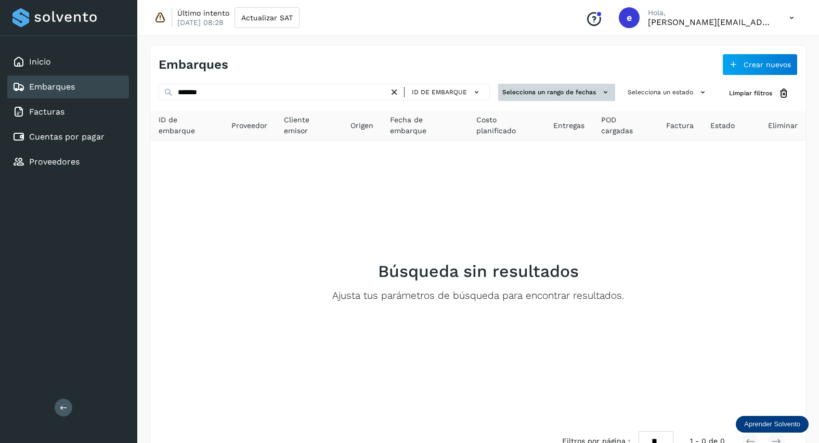
click at [598, 93] on button "Selecciona un rango de fechas" at bounding box center [556, 92] width 117 height 17
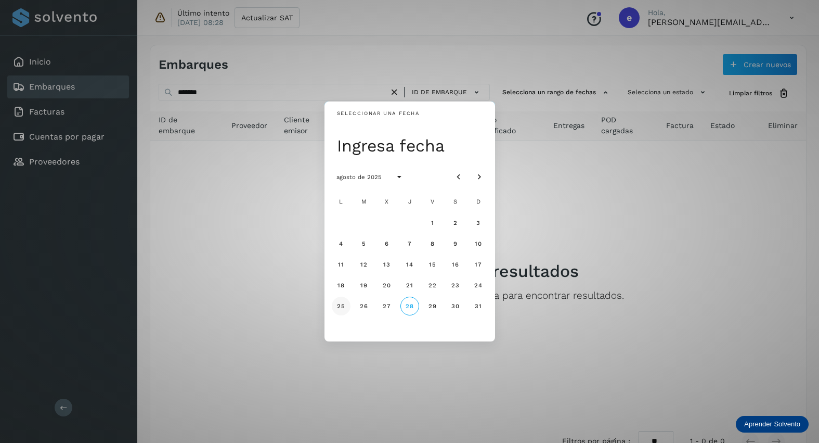
click at [344, 304] on span "25" at bounding box center [341, 305] width 9 height 7
click at [573, 211] on div "Seleccionar una fecha [DATE] [DATE] L M X J V S D 1 2 3 4 5 6 7 8 9 10 11 12 13…" at bounding box center [409, 221] width 819 height 443
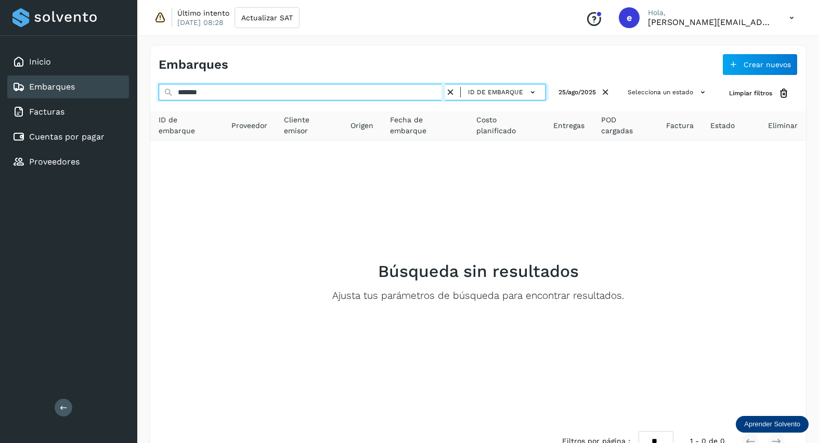
drag, startPoint x: 243, startPoint y: 98, endPoint x: 98, endPoint y: 95, distance: 145.7
click at [98, 95] on div "Inicio Embarques Facturas Cuentas por pagar Proveedores Salir Último intento [D…" at bounding box center [409, 236] width 819 height 472
type input "******"
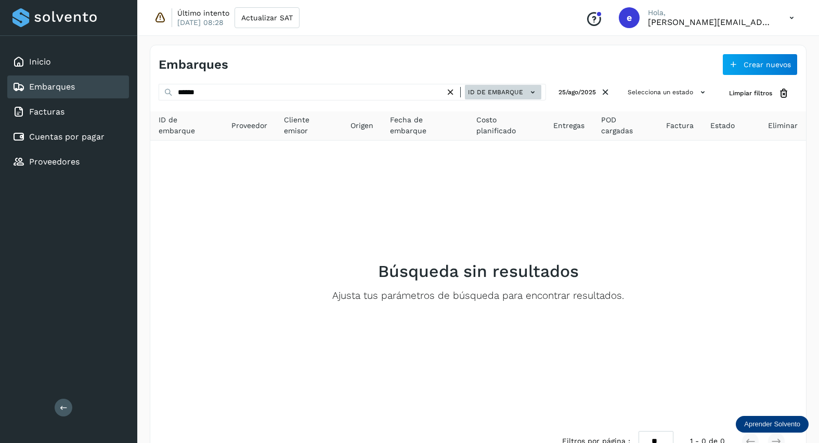
click at [535, 93] on icon at bounding box center [533, 92] width 11 height 11
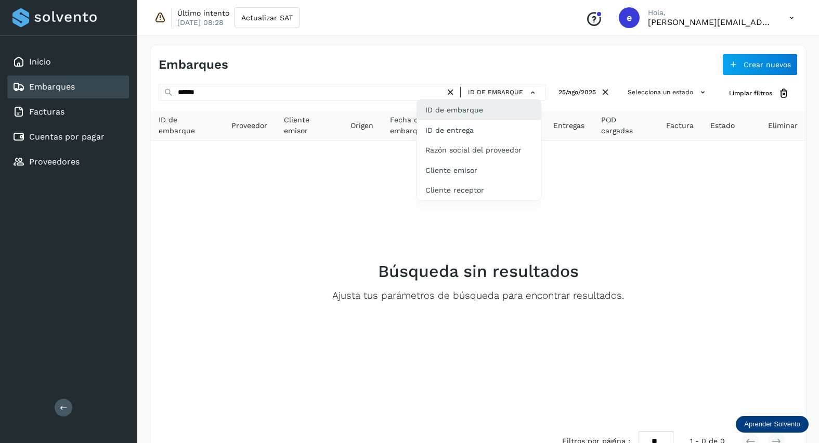
click at [476, 112] on div "ID de embarque" at bounding box center [479, 110] width 124 height 20
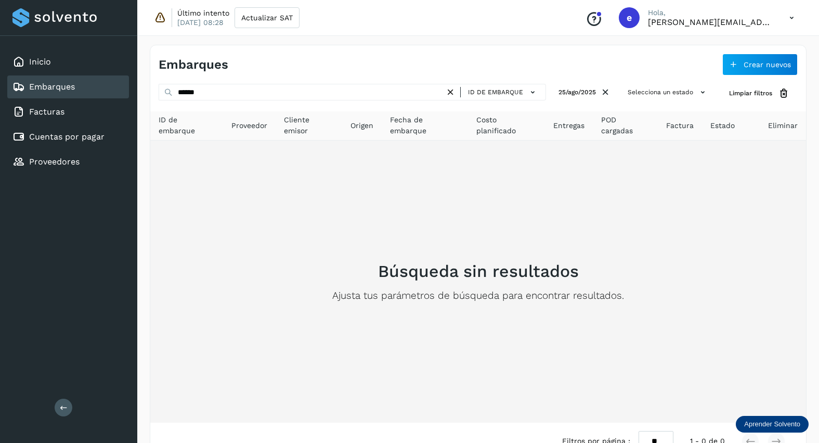
click at [428, 228] on div "Búsqueda sin resultados Ajusta tus parámetros de búsqueda para encontrar result…" at bounding box center [478, 282] width 639 height 266
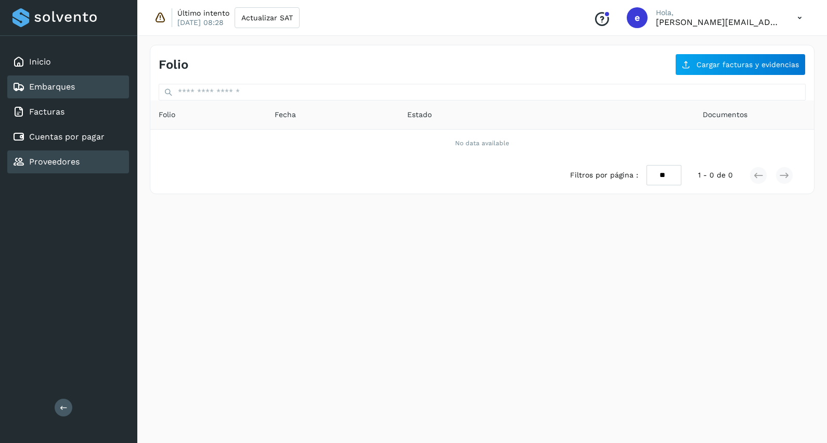
click at [52, 155] on div "Proveedores" at bounding box center [68, 161] width 122 height 23
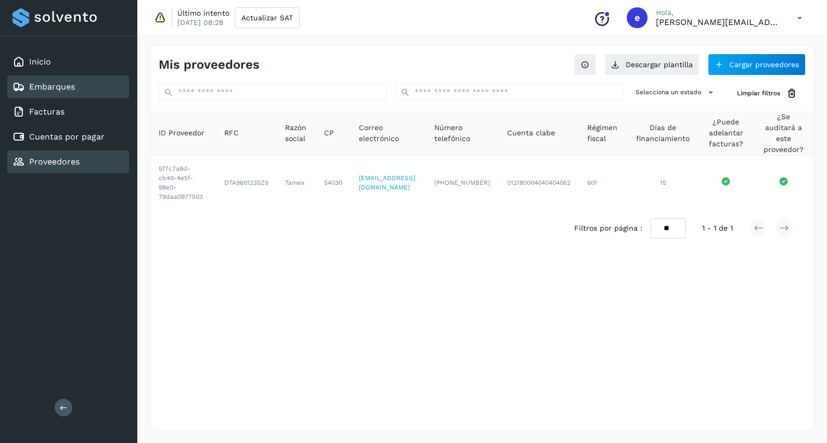
click at [55, 85] on link "Embarques" at bounding box center [52, 87] width 46 height 10
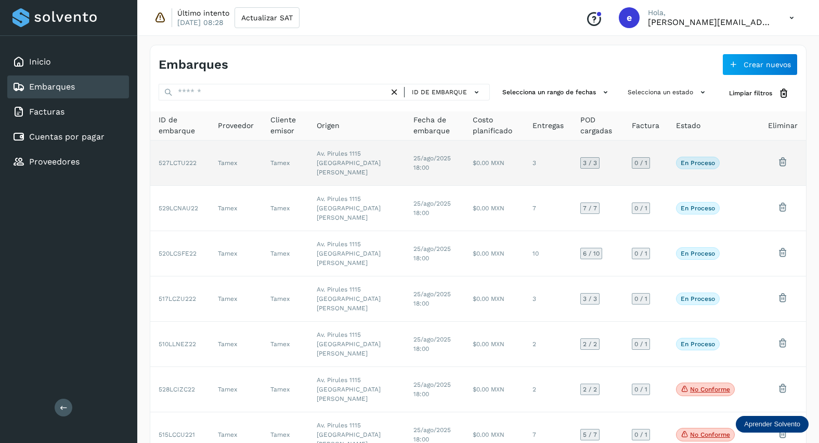
click at [695, 165] on p "En proceso" at bounding box center [698, 162] width 34 height 7
click at [320, 168] on td "Av. Pirules 1115 [GEOGRAPHIC_DATA][PERSON_NAME]" at bounding box center [357, 162] width 96 height 45
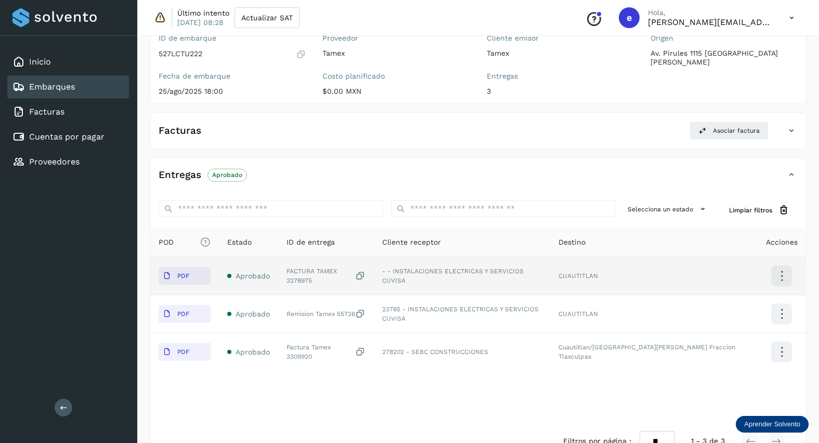
scroll to position [104, 0]
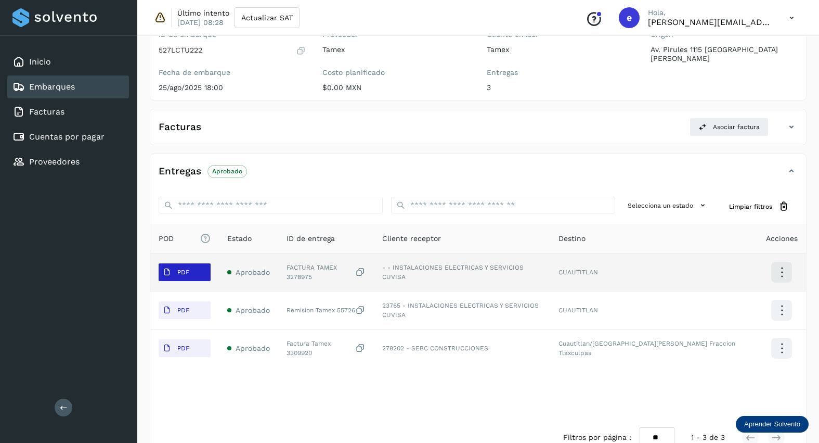
click at [173, 274] on span "PDF" at bounding box center [176, 272] width 35 height 17
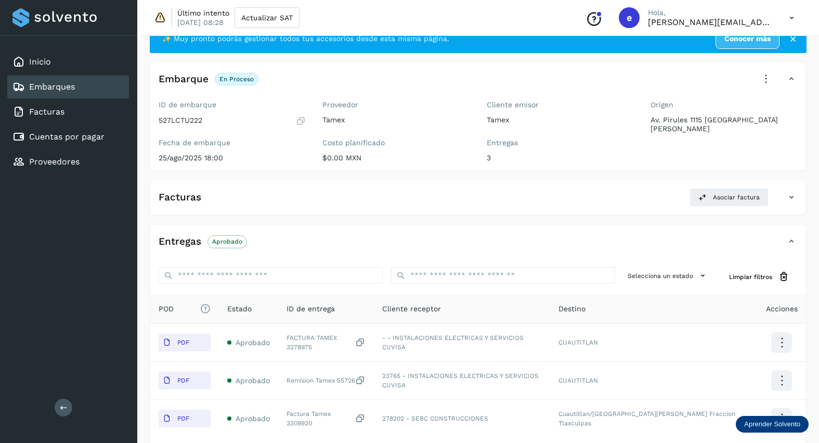
scroll to position [52, 0]
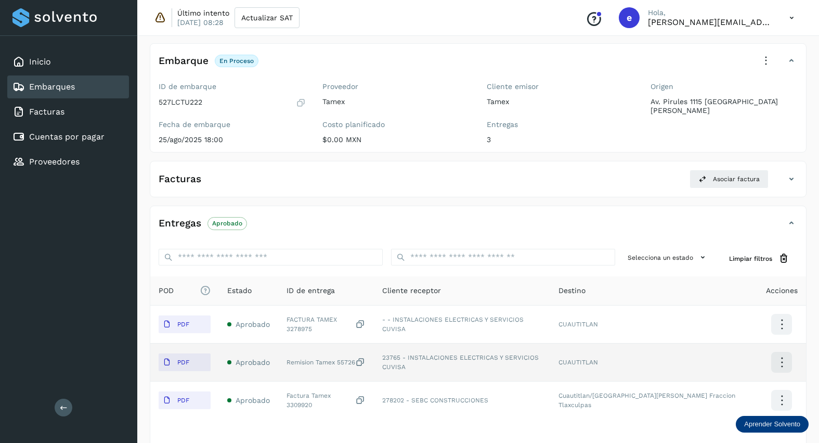
click at [325, 366] on div "Remision Tamex 55726" at bounding box center [326, 362] width 79 height 11
click at [183, 363] on p "PDF" at bounding box center [183, 361] width 12 height 7
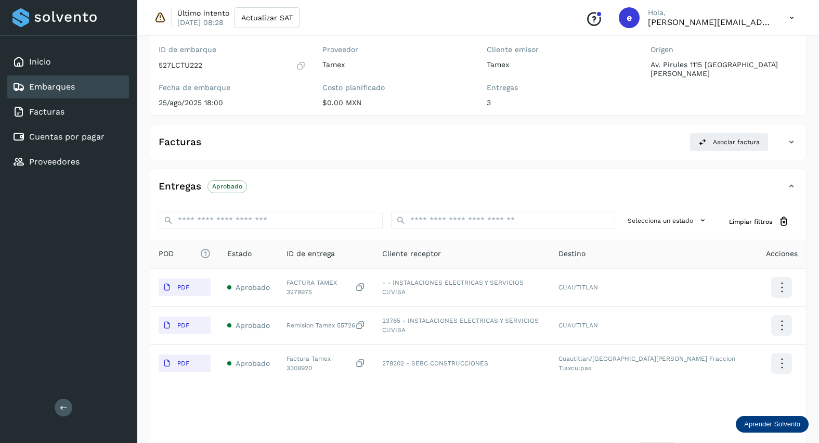
scroll to position [130, 0]
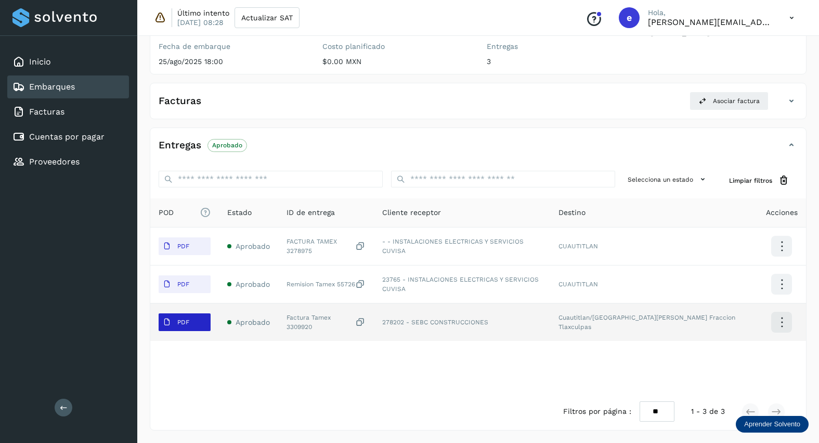
click at [174, 321] on span "PDF" at bounding box center [176, 322] width 35 height 17
click at [185, 322] on p "PDF" at bounding box center [183, 321] width 12 height 7
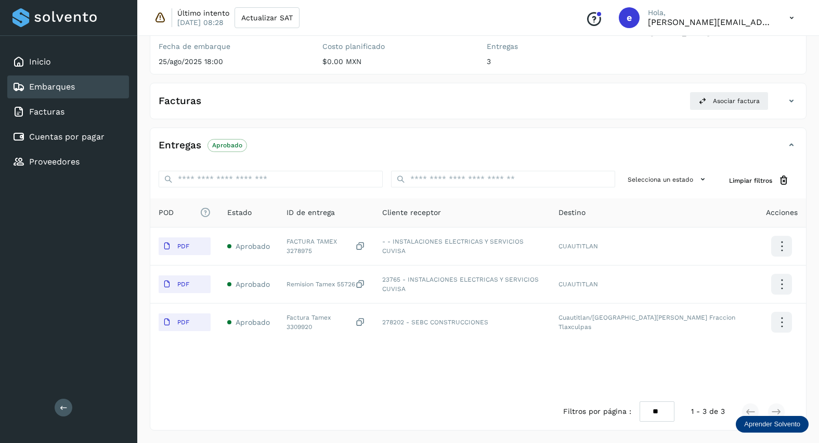
click at [43, 82] on link "Embarques" at bounding box center [52, 87] width 46 height 10
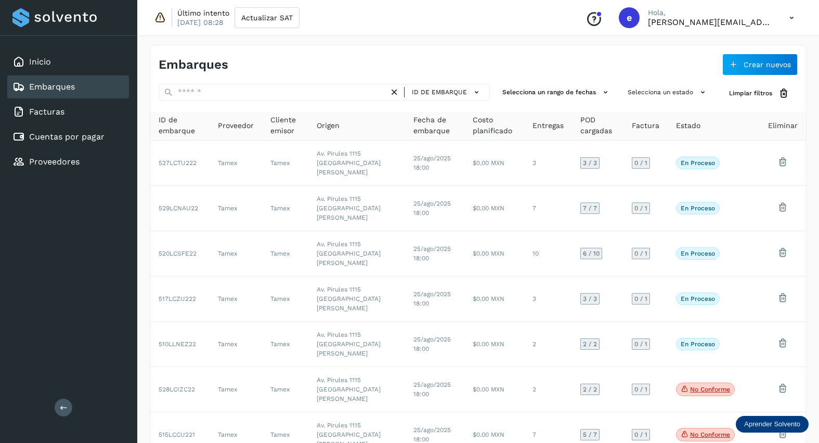
click at [57, 85] on link "Embarques" at bounding box center [52, 87] width 46 height 10
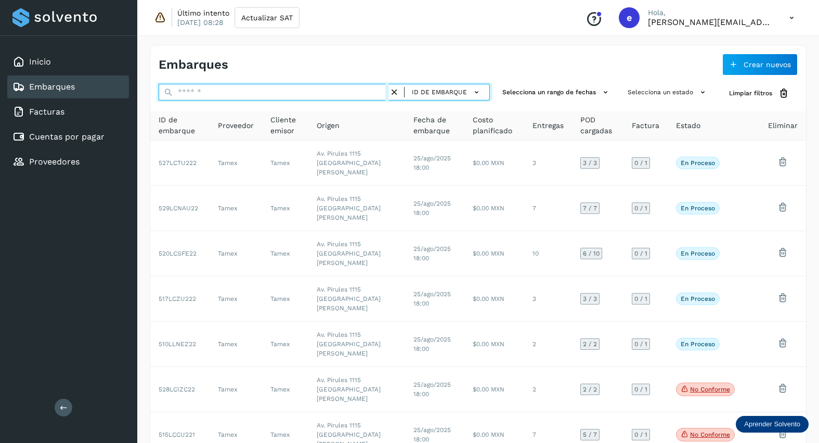
click at [330, 95] on input "text" at bounding box center [274, 92] width 230 height 17
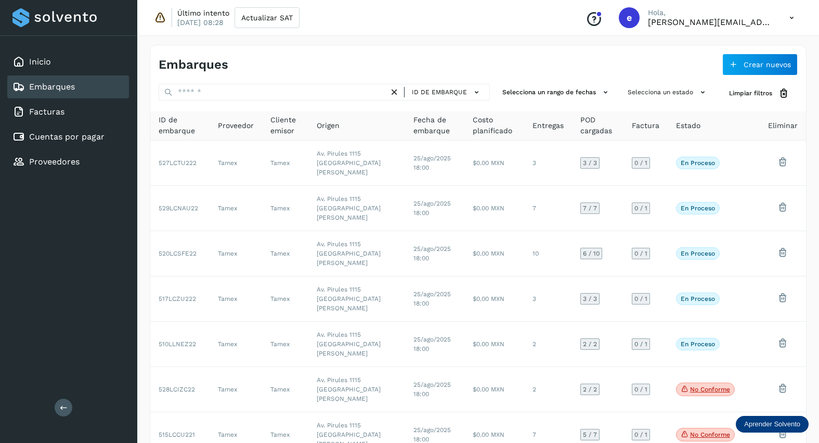
click at [183, 126] on span "ID de embarque" at bounding box center [180, 125] width 43 height 22
click at [476, 94] on icon at bounding box center [476, 92] width 11 height 11
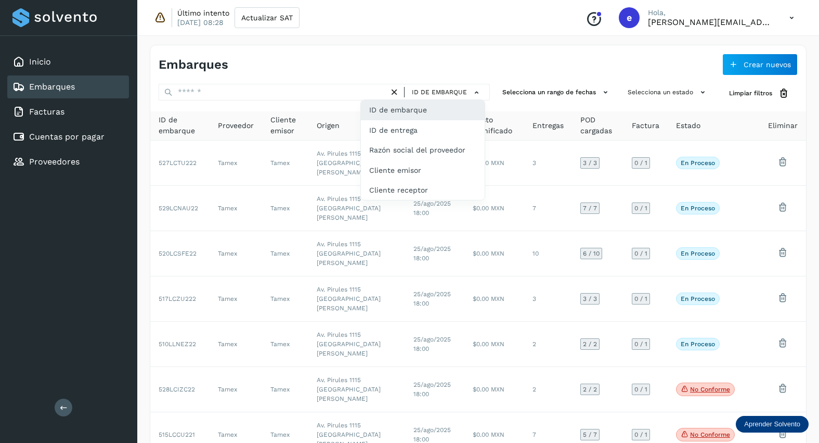
click at [595, 96] on div at bounding box center [409, 221] width 819 height 443
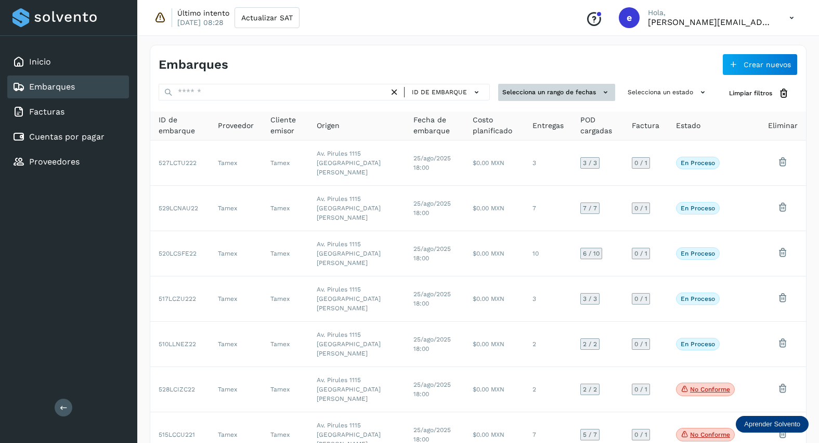
click at [589, 95] on button "Selecciona un rango de fechas" at bounding box center [556, 92] width 117 height 17
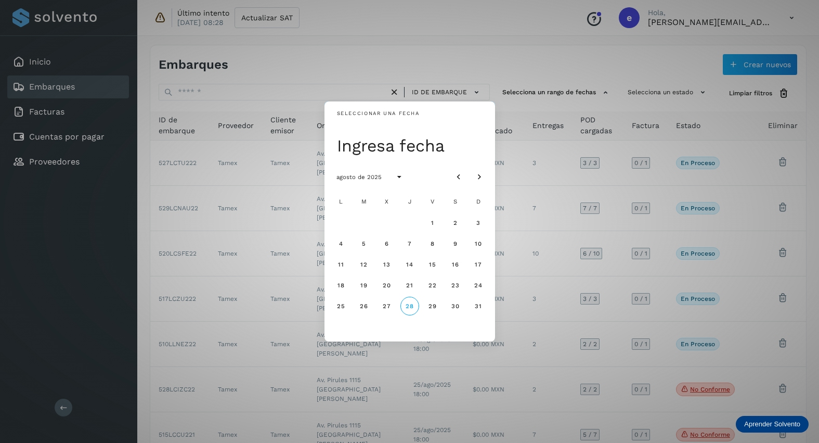
click at [503, 65] on div "Seleccionar una fecha Ingresa fecha agosto de 2025 L M X J V S D 1 2 3 4 5 6 7 …" at bounding box center [409, 221] width 819 height 443
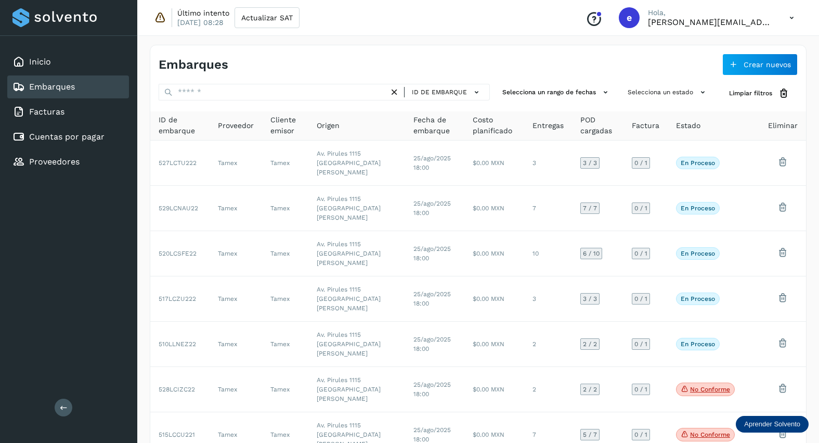
click at [58, 87] on link "Embarques" at bounding box center [52, 87] width 46 height 10
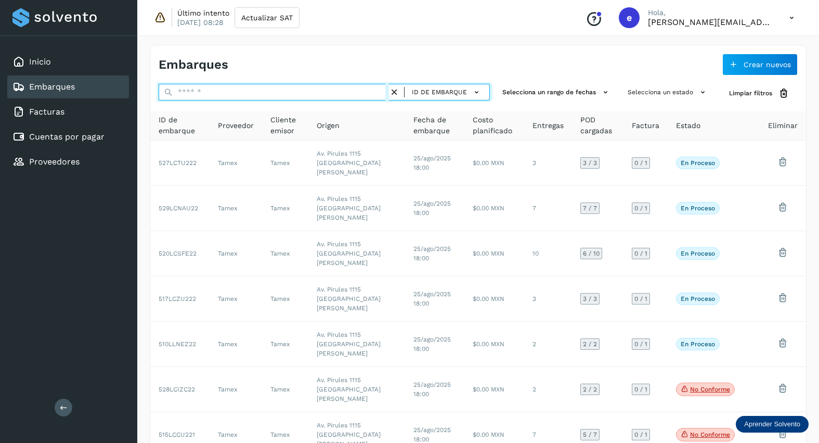
click at [248, 91] on input "text" at bounding box center [274, 92] width 230 height 17
type input "*******"
